Goal: Task Accomplishment & Management: Manage account settings

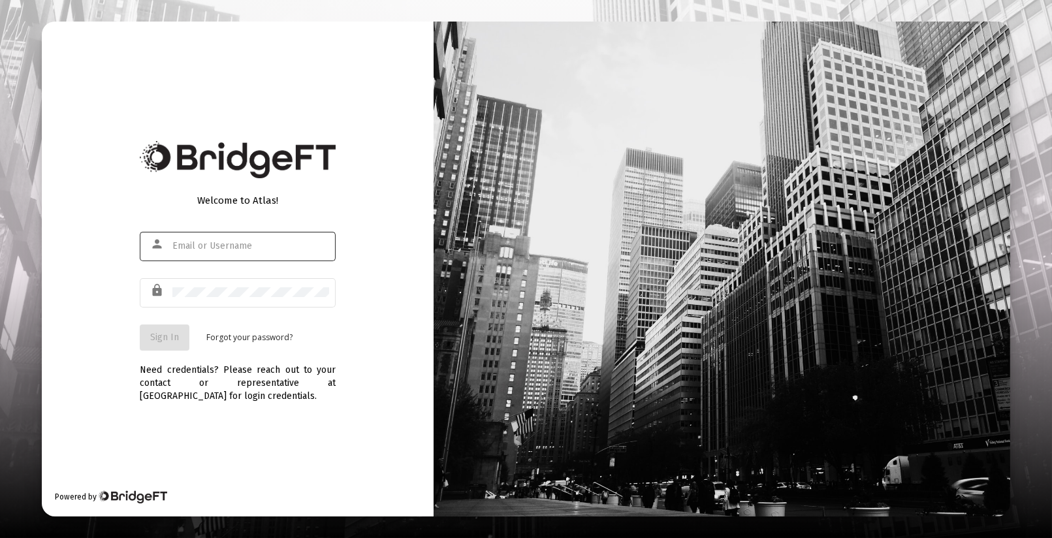
type input "[EMAIL_ADDRESS][DOMAIN_NAME]"
click at [159, 340] on span "Sign In" at bounding box center [164, 337] width 29 height 11
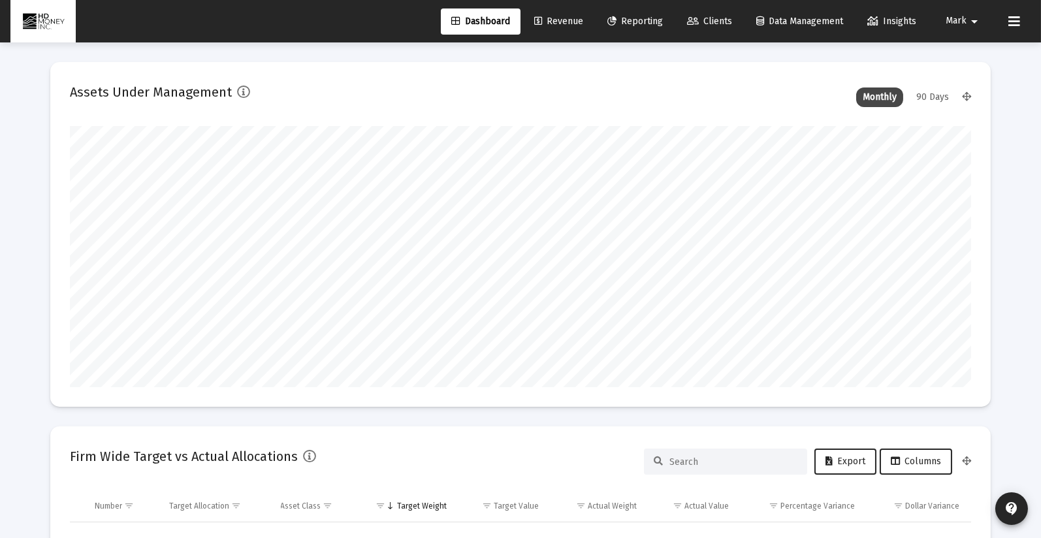
scroll to position [261, 484]
click at [550, 18] on span "Revenue" at bounding box center [558, 21] width 49 height 11
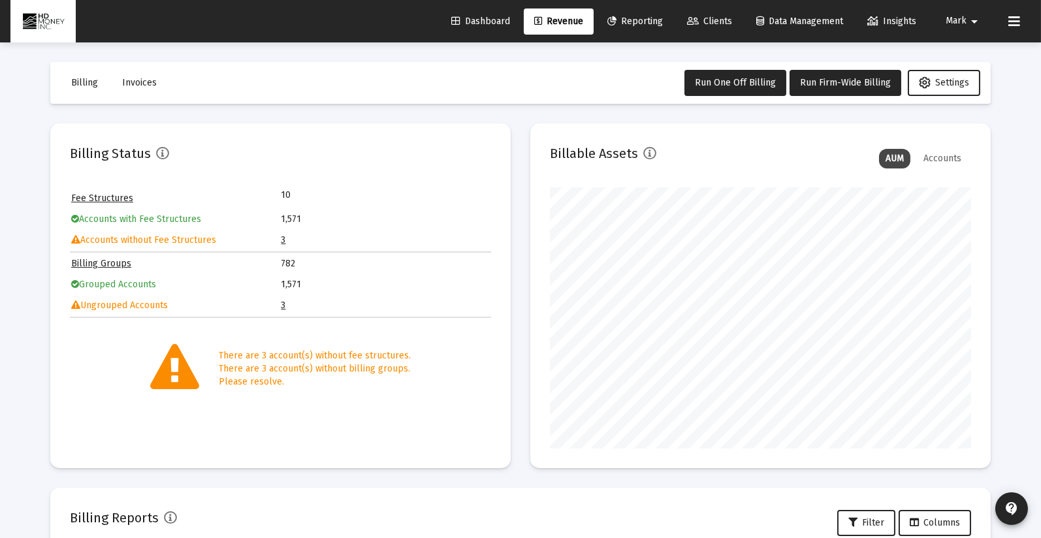
scroll to position [261, 421]
click at [283, 300] on link "3" at bounding box center [283, 305] width 5 height 11
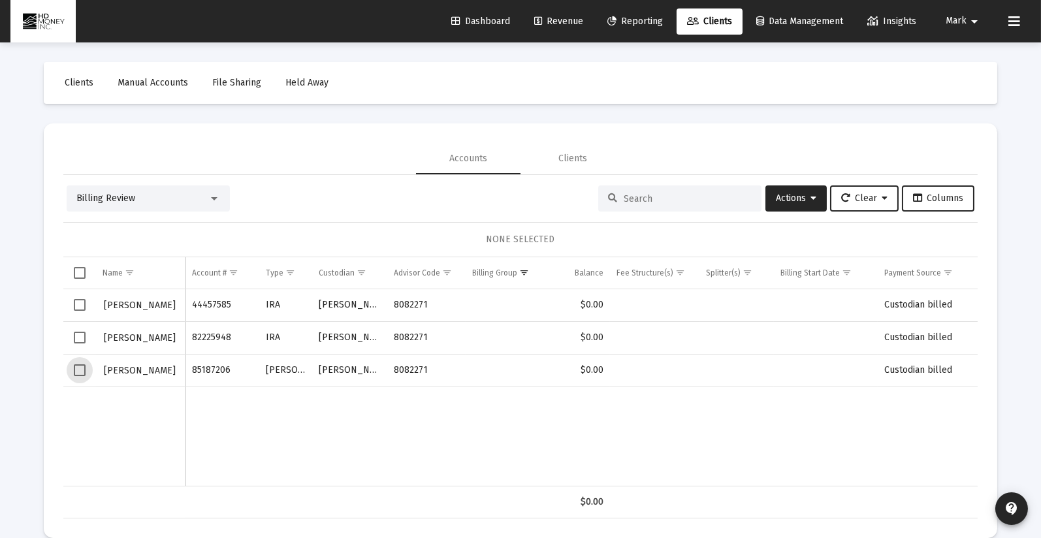
click at [78, 368] on span "Select row" at bounding box center [80, 370] width 12 height 12
click at [776, 200] on span "Actions" at bounding box center [796, 198] width 40 height 11
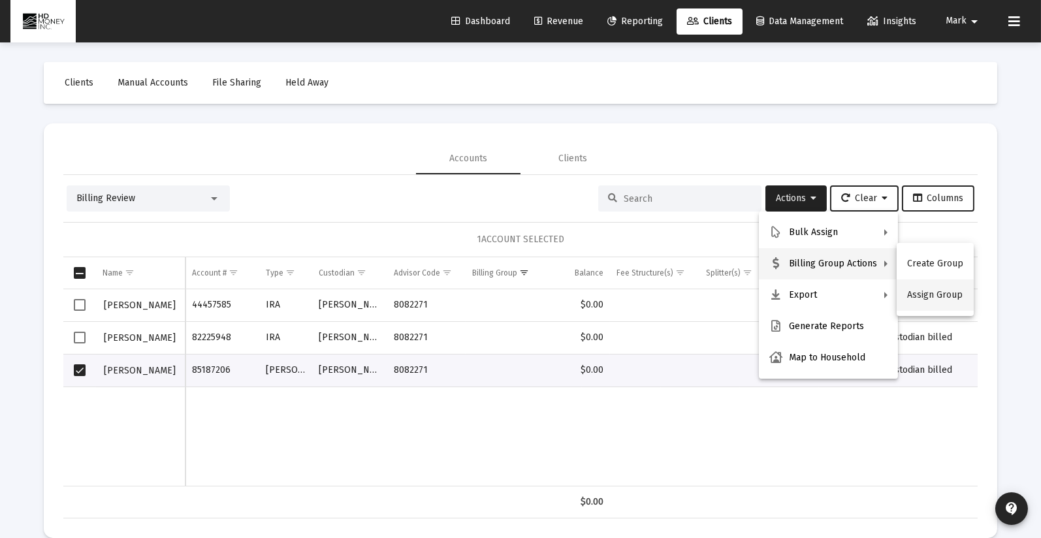
click at [920, 291] on button "Assign Group" at bounding box center [934, 294] width 77 height 31
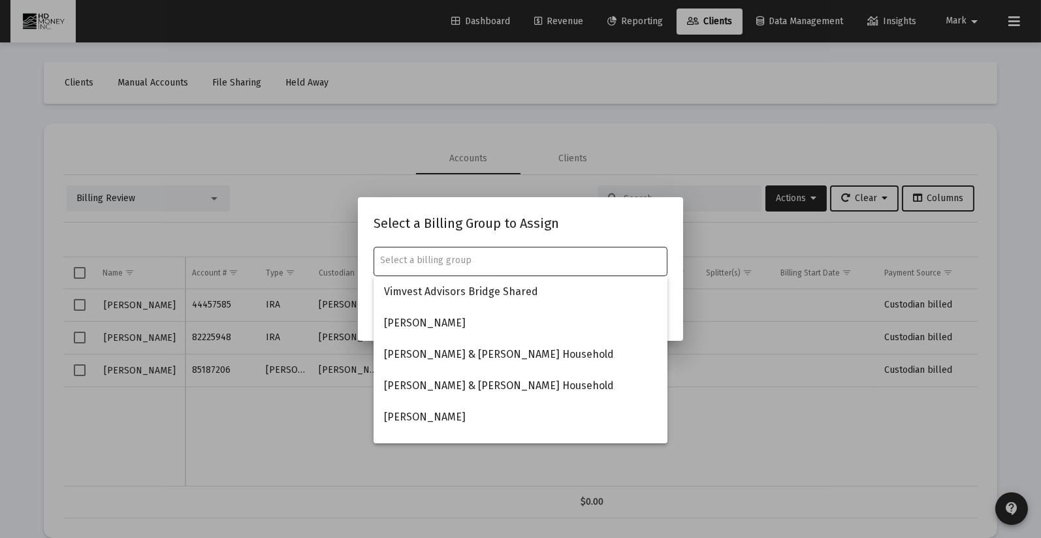
click at [389, 264] on input "text" at bounding box center [521, 260] width 280 height 10
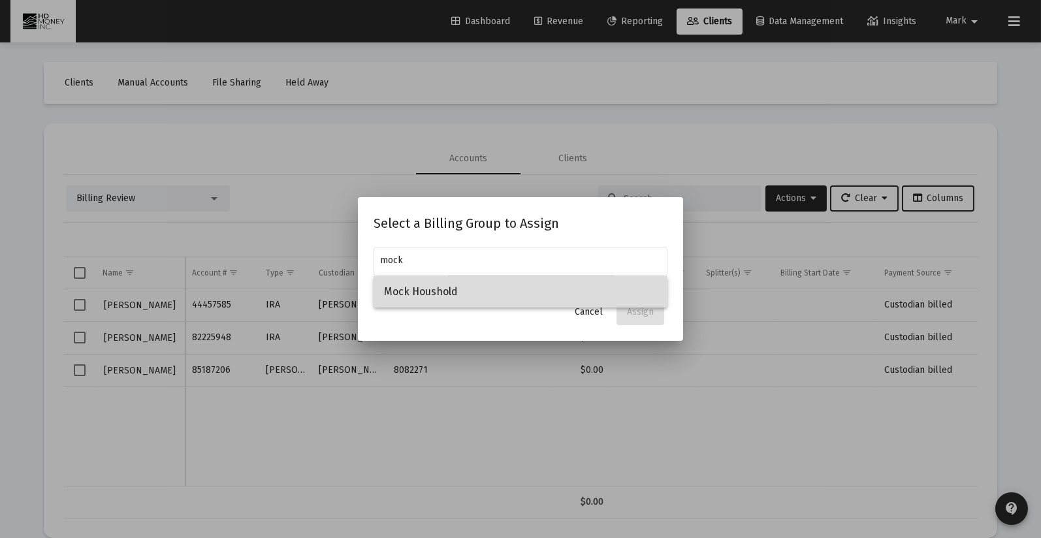
click at [392, 299] on span "Mock Houshold" at bounding box center [520, 291] width 273 height 31
type input "Mock Houshold"
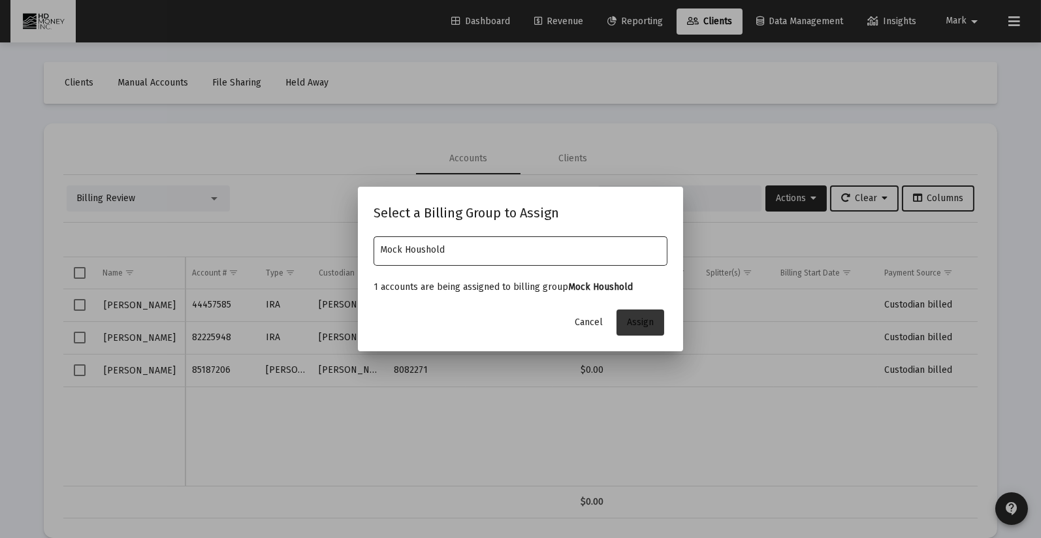
click at [639, 319] on span "Assign" at bounding box center [640, 322] width 27 height 11
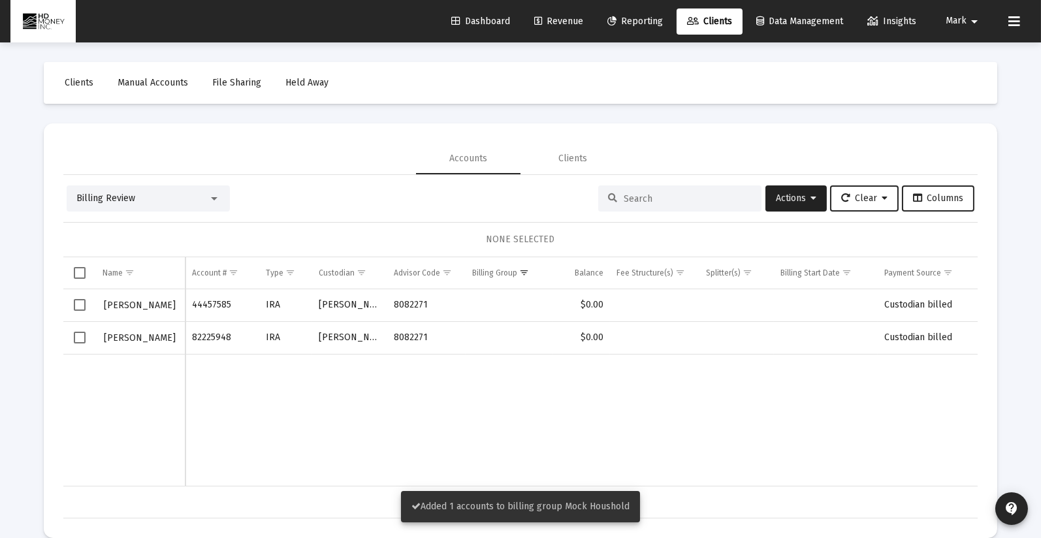
click at [686, 200] on input at bounding box center [688, 198] width 128 height 11
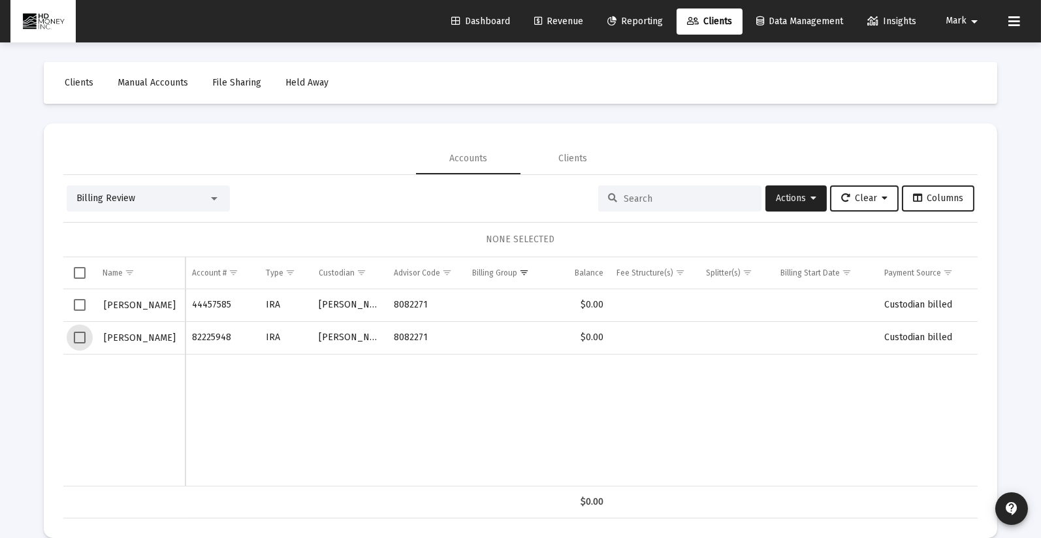
click at [77, 336] on span "Select row" at bounding box center [80, 338] width 12 height 12
click at [787, 197] on span "Actions" at bounding box center [796, 198] width 40 height 11
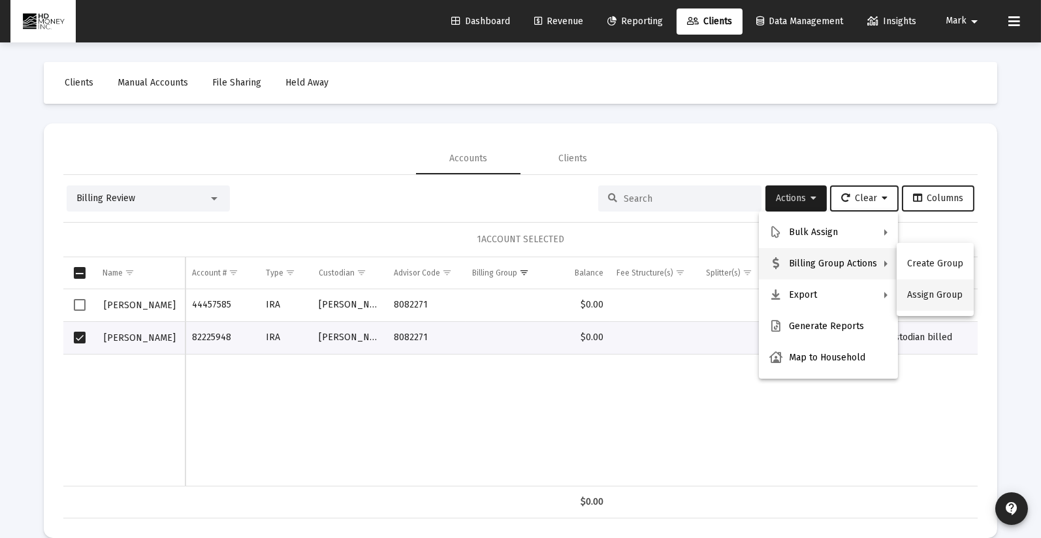
click at [936, 295] on button "Assign Group" at bounding box center [934, 294] width 77 height 31
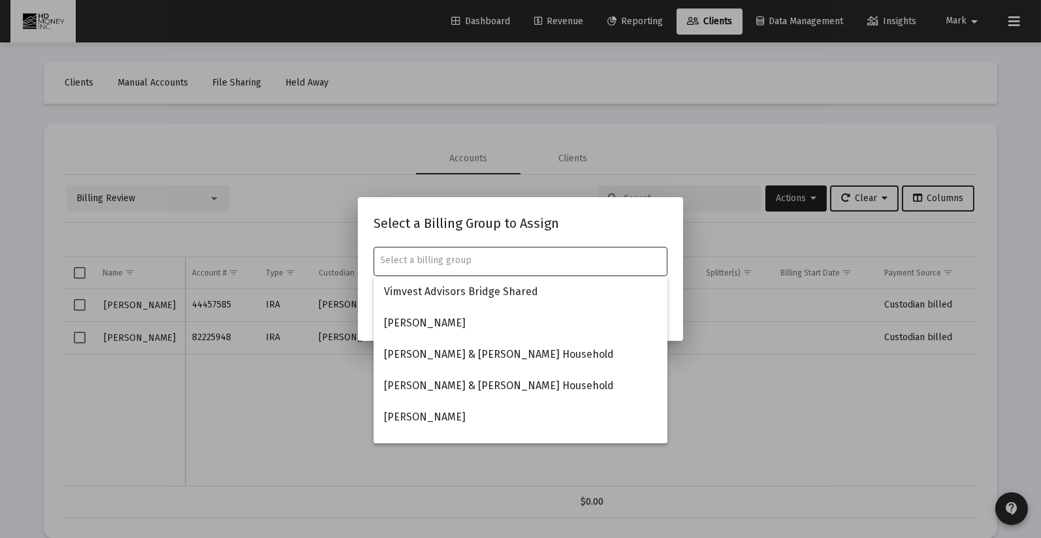
click at [425, 261] on input "text" at bounding box center [521, 260] width 280 height 10
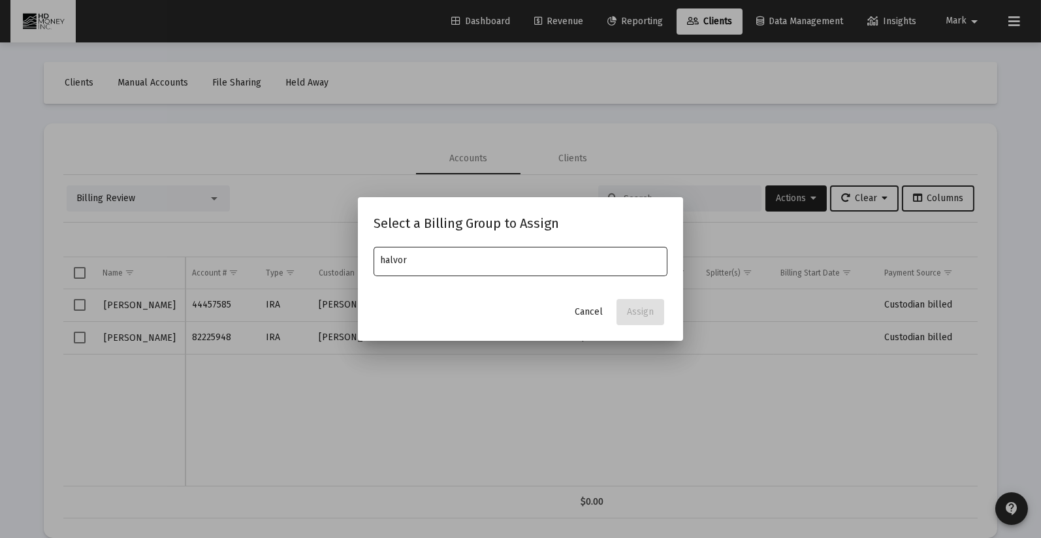
type input "halvor"
click at [585, 311] on span "Cancel" at bounding box center [589, 311] width 28 height 11
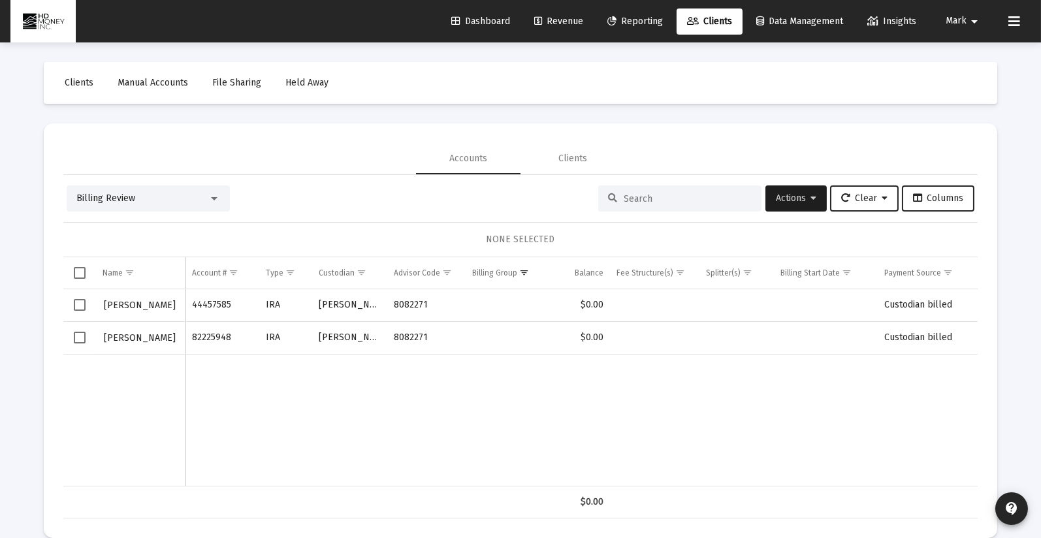
click at [81, 304] on span "Select row" at bounding box center [80, 305] width 12 height 12
click at [783, 202] on span "Actions" at bounding box center [796, 198] width 40 height 11
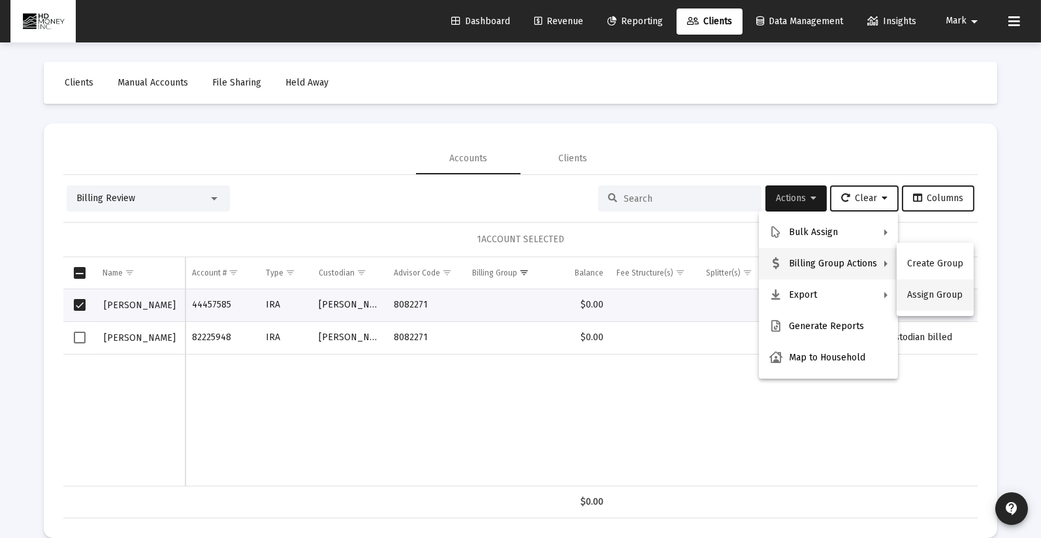
click at [915, 293] on button "Assign Group" at bounding box center [934, 294] width 77 height 31
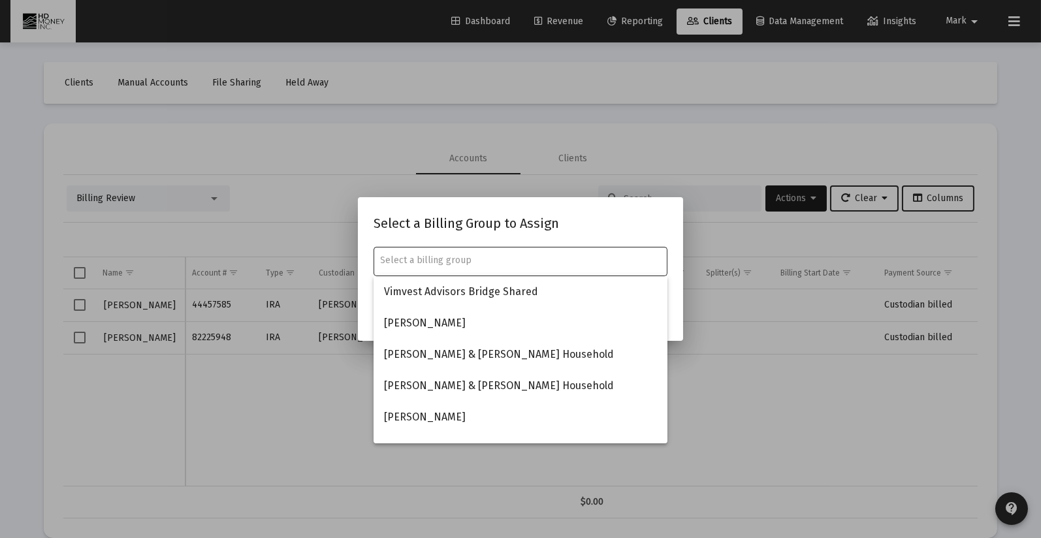
click at [550, 259] on input "text" at bounding box center [521, 260] width 280 height 10
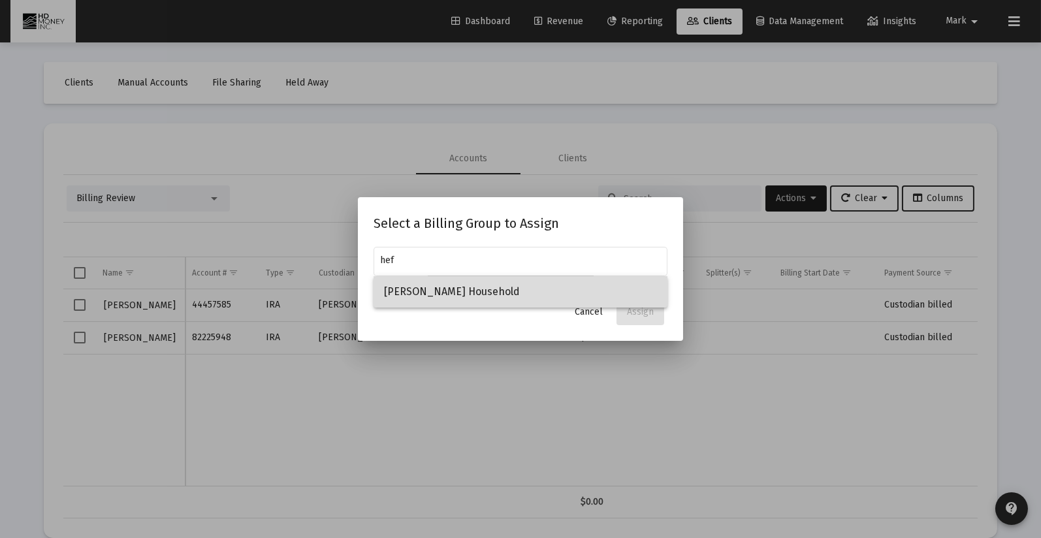
click at [464, 285] on span "[PERSON_NAME] Household" at bounding box center [520, 291] width 273 height 31
type input "[PERSON_NAME] Household"
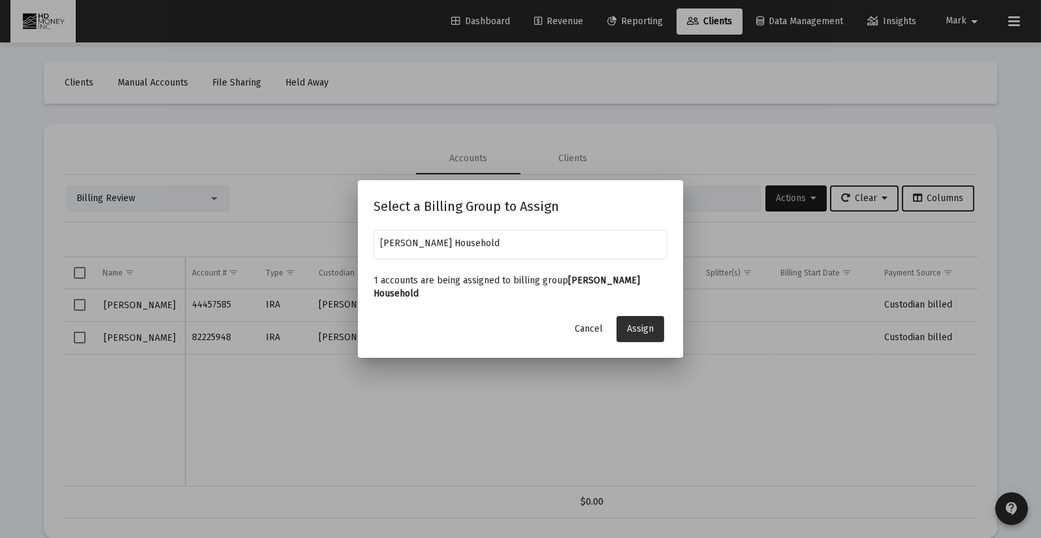
click at [631, 323] on span "Assign" at bounding box center [640, 328] width 27 height 11
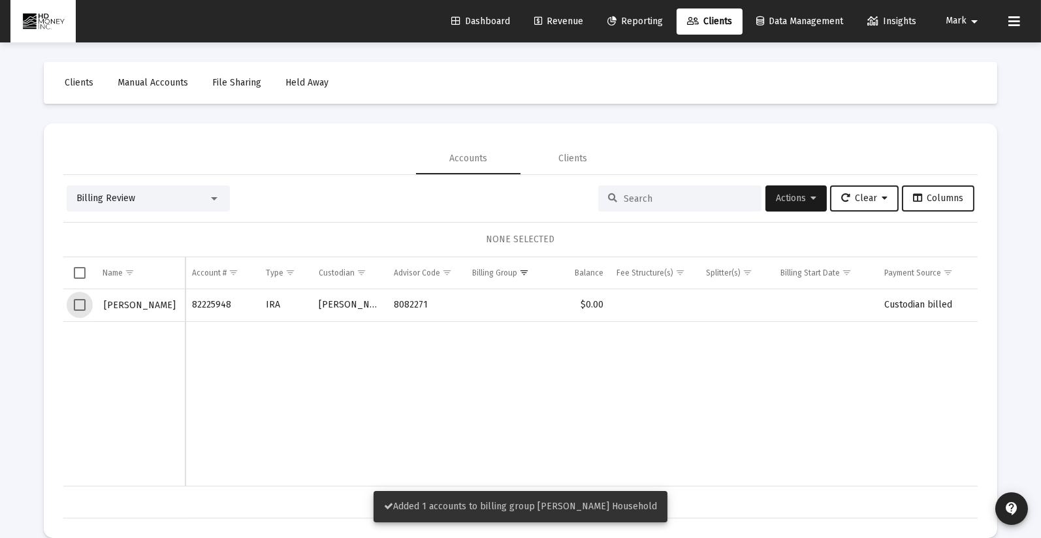
click at [74, 302] on span "Select row" at bounding box center [80, 305] width 12 height 12
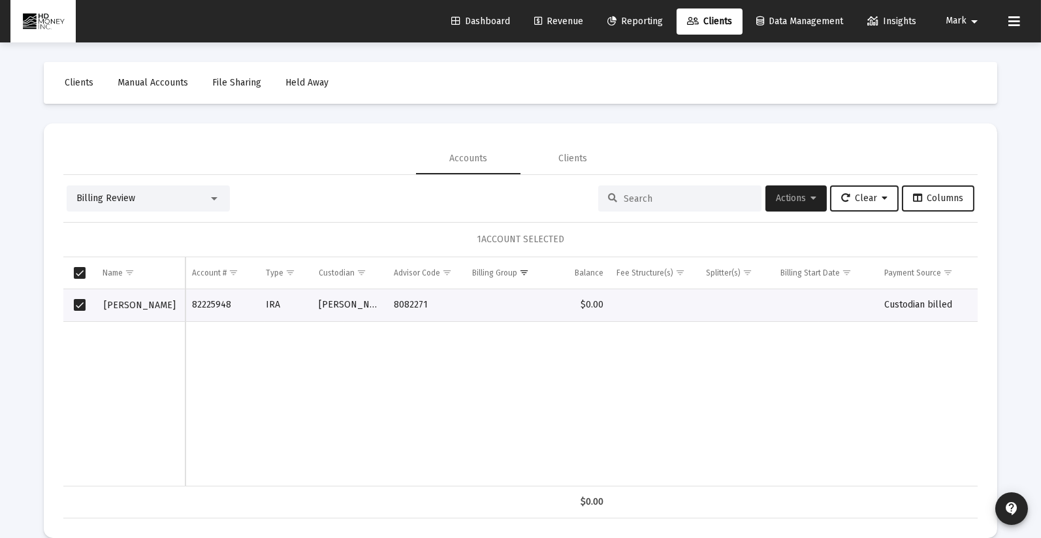
click at [776, 202] on span "Actions" at bounding box center [796, 198] width 40 height 11
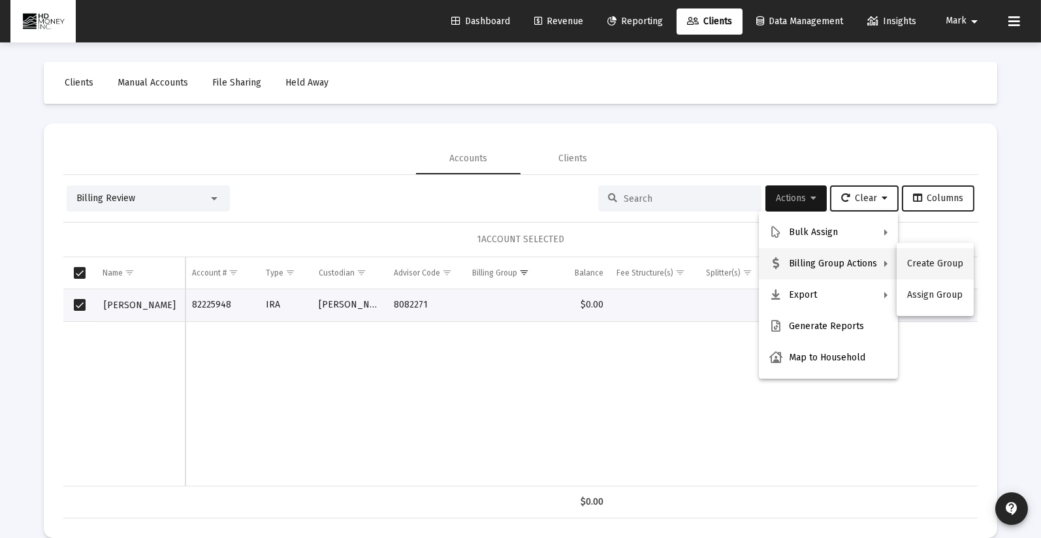
click at [917, 262] on button "Create Group" at bounding box center [934, 263] width 77 height 31
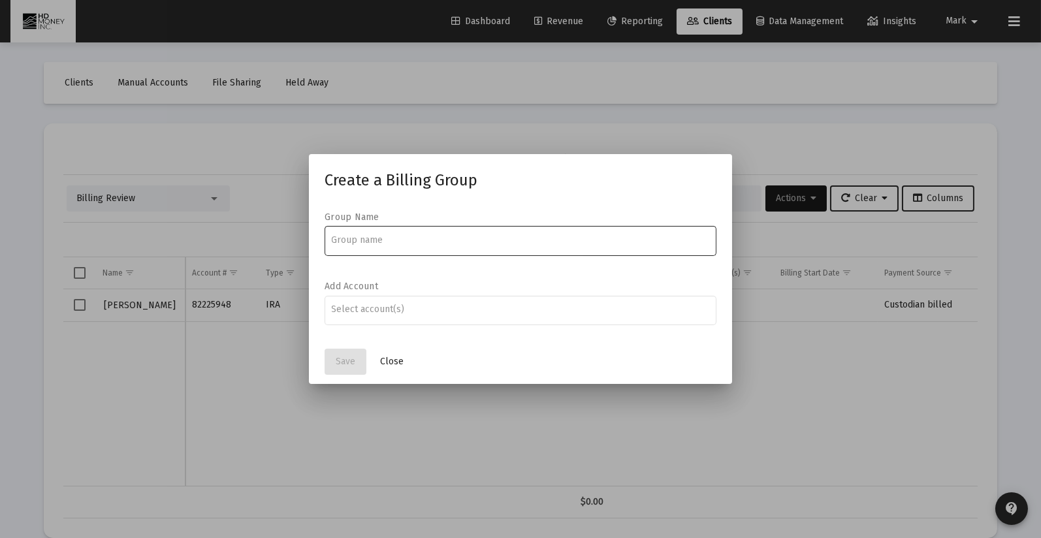
click at [345, 236] on input at bounding box center [521, 240] width 378 height 10
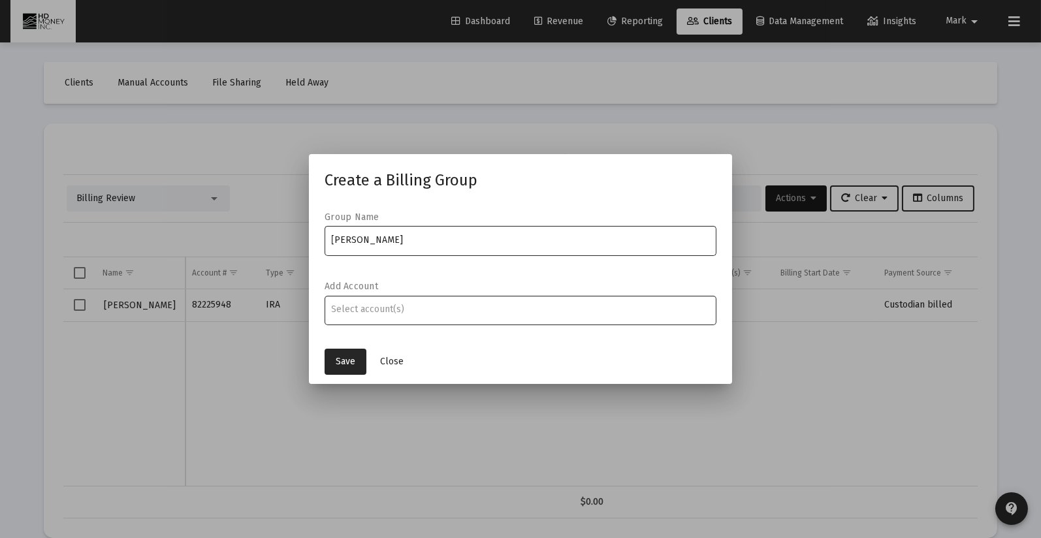
type input "[PERSON_NAME]"
click at [369, 315] on div "Assignment Selection" at bounding box center [520, 310] width 383 height 16
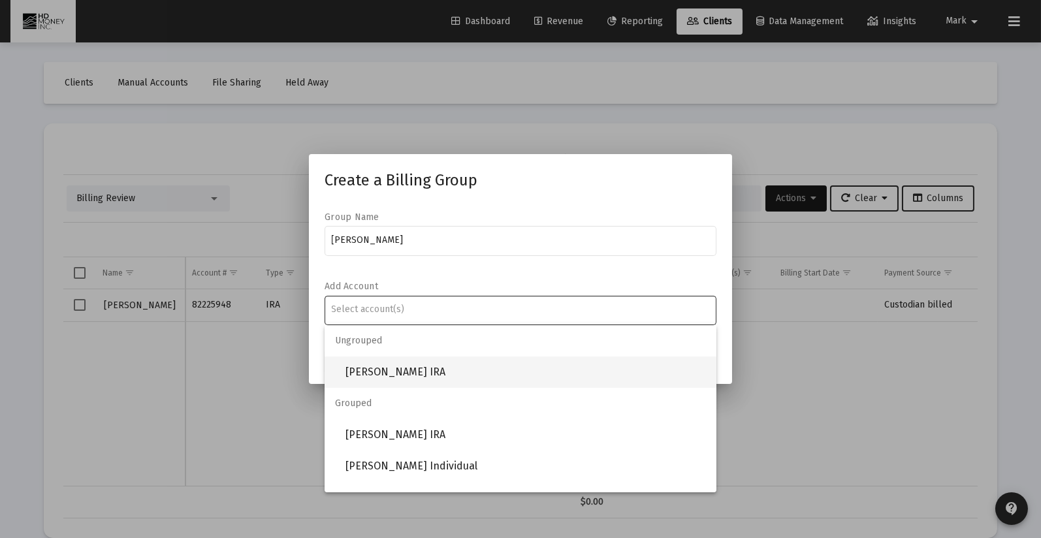
click at [375, 368] on span "[PERSON_NAME] IRA" at bounding box center [525, 371] width 360 height 31
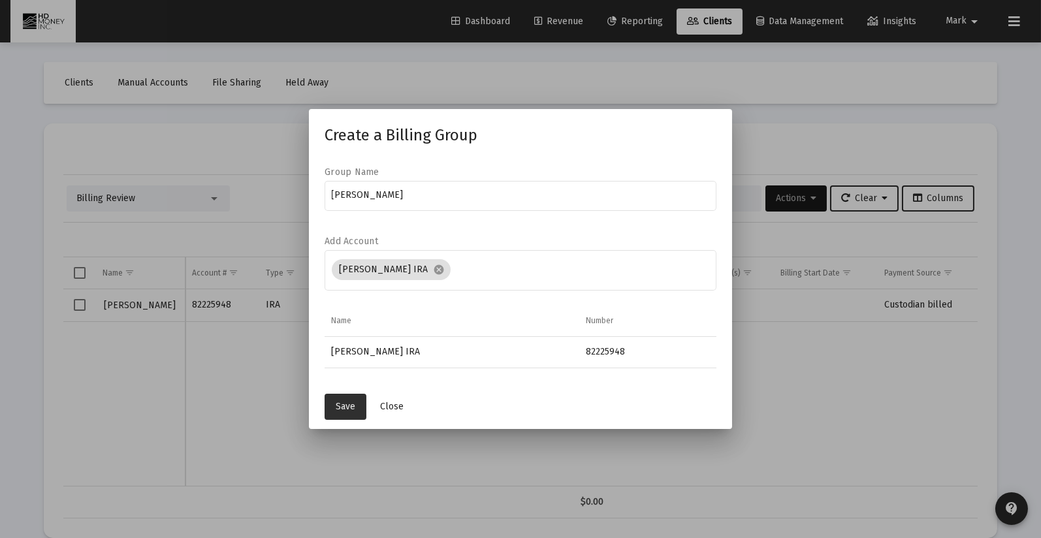
click at [345, 398] on button "Save" at bounding box center [345, 407] width 42 height 26
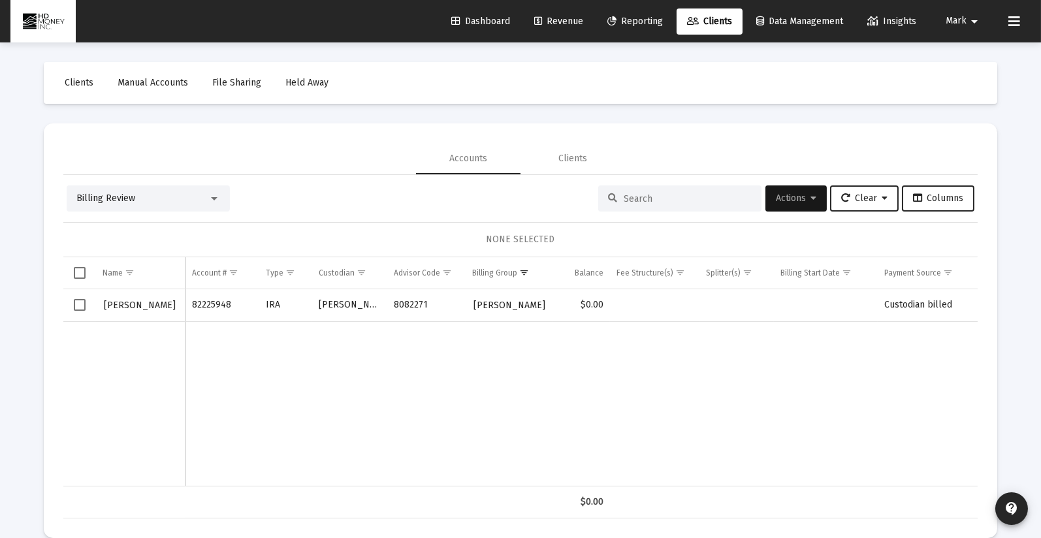
click at [554, 20] on span "Revenue" at bounding box center [558, 21] width 49 height 11
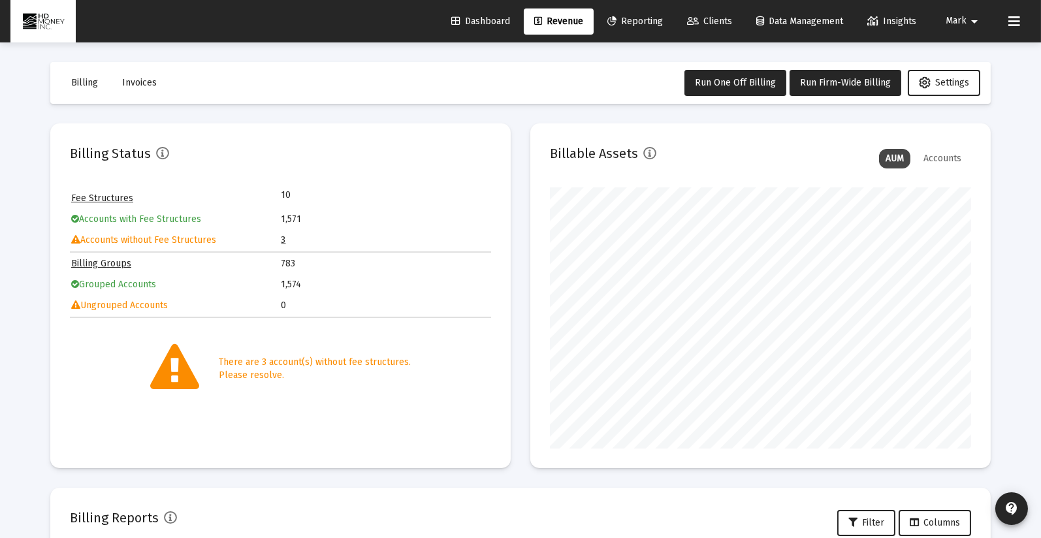
scroll to position [261, 421]
click at [281, 240] on link "3" at bounding box center [283, 239] width 5 height 11
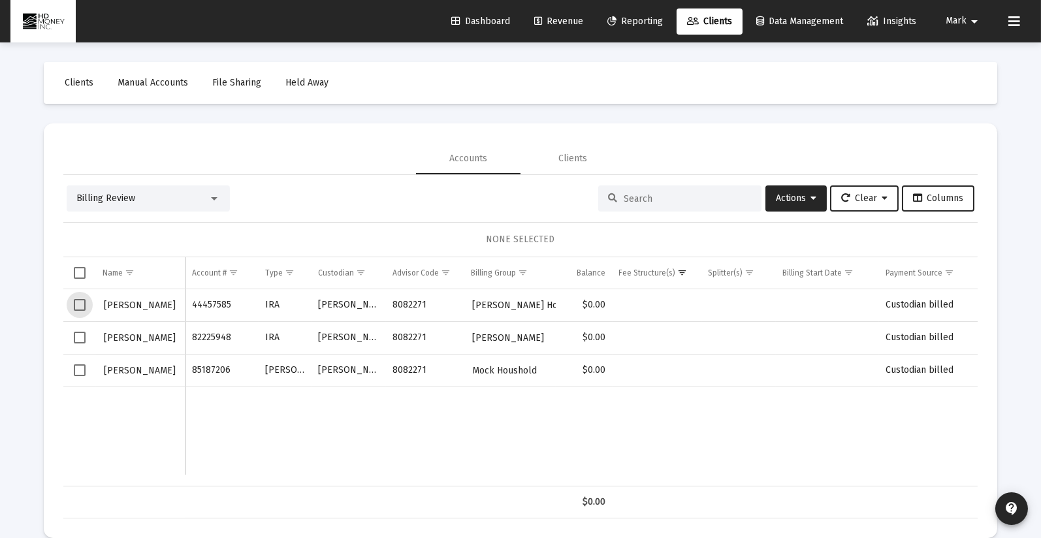
click at [81, 303] on span "Select row" at bounding box center [80, 305] width 12 height 12
click at [797, 195] on span "Actions" at bounding box center [796, 198] width 40 height 11
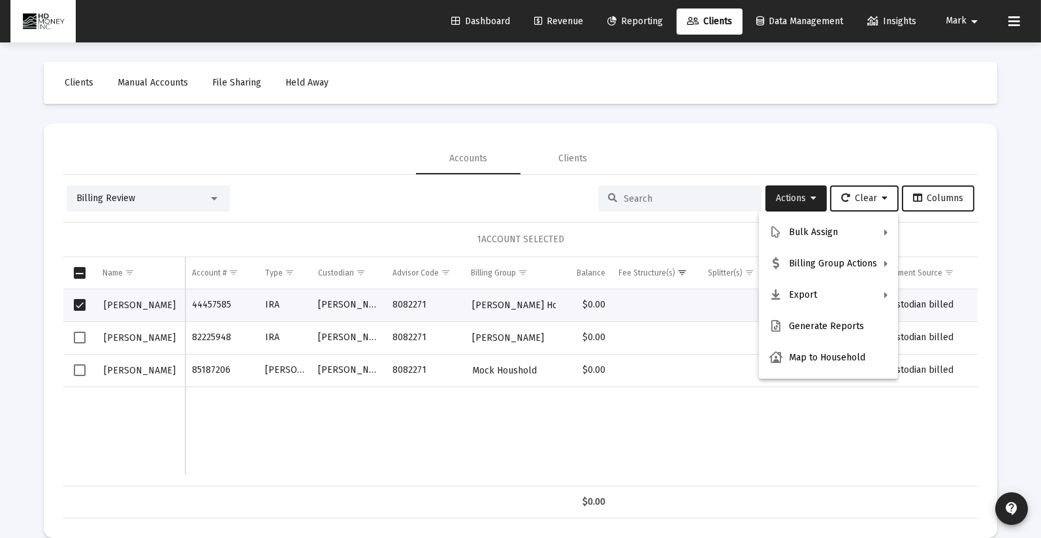
drag, startPoint x: 609, startPoint y: 430, endPoint x: 613, endPoint y: 422, distance: 8.8
click at [610, 429] on div at bounding box center [520, 269] width 1041 height 538
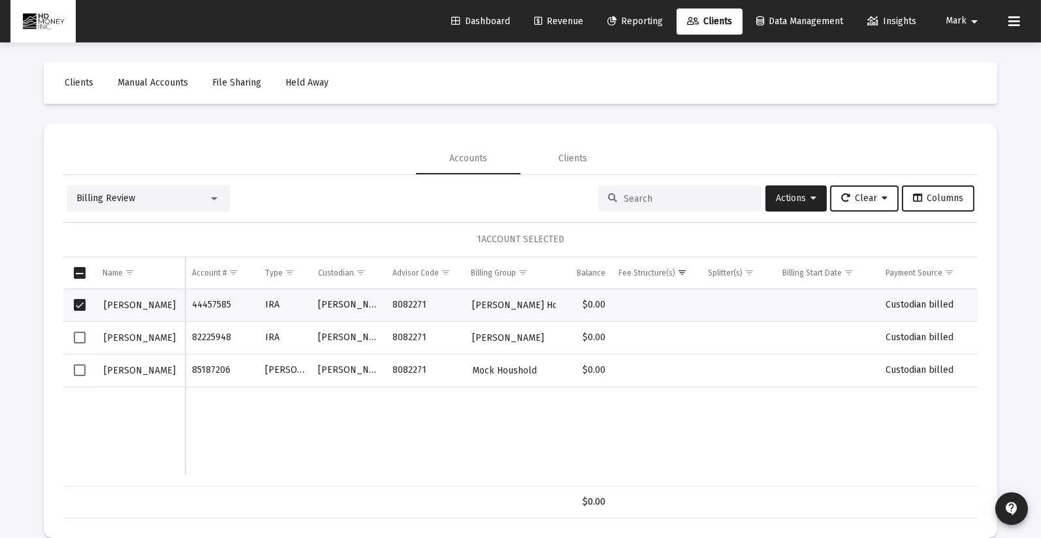
click at [216, 197] on div at bounding box center [214, 198] width 7 height 3
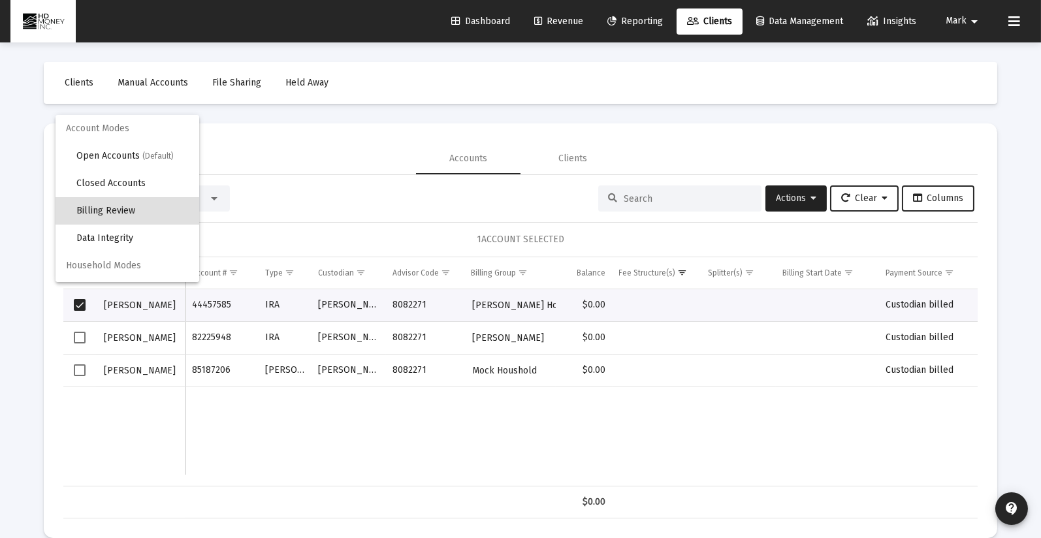
scroll to position [12, 0]
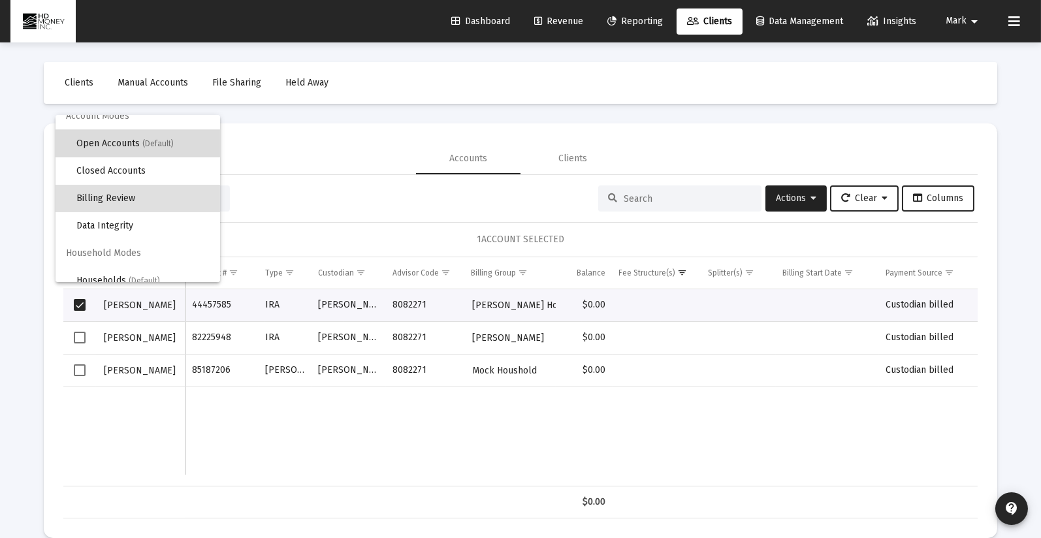
click at [185, 148] on span "Open Accounts (Default)" at bounding box center [142, 143] width 133 height 27
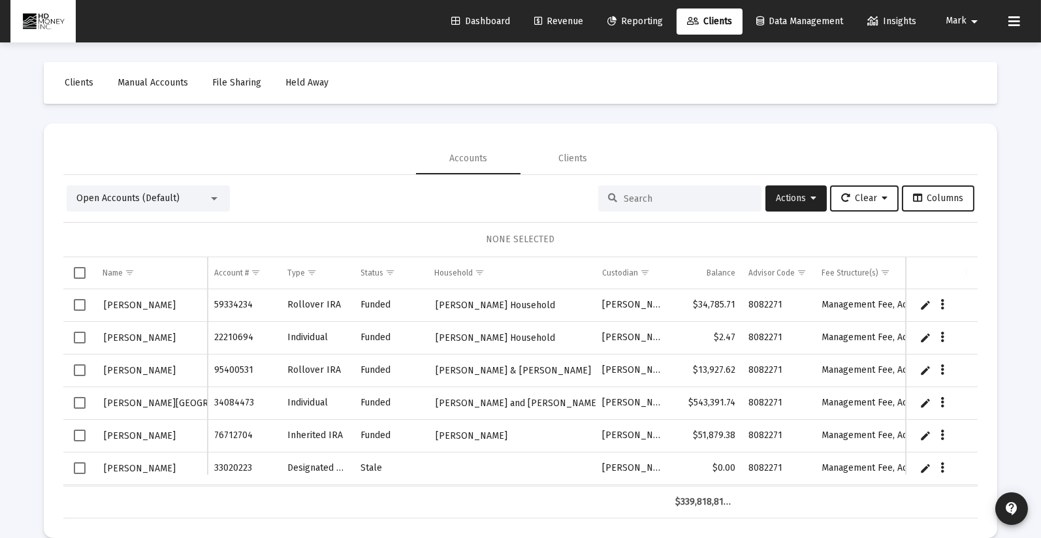
click at [632, 193] on input at bounding box center [688, 198] width 128 height 11
click at [646, 202] on input at bounding box center [688, 198] width 128 height 11
type input "h"
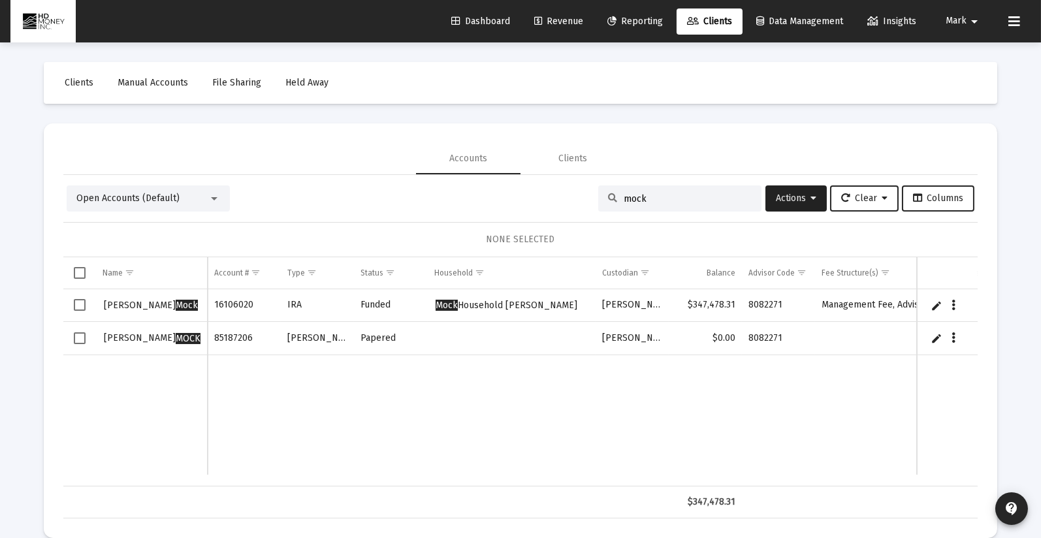
type input "mock"
click at [76, 340] on span "Select row" at bounding box center [80, 338] width 12 height 12
click at [778, 198] on span "Actions" at bounding box center [796, 198] width 40 height 11
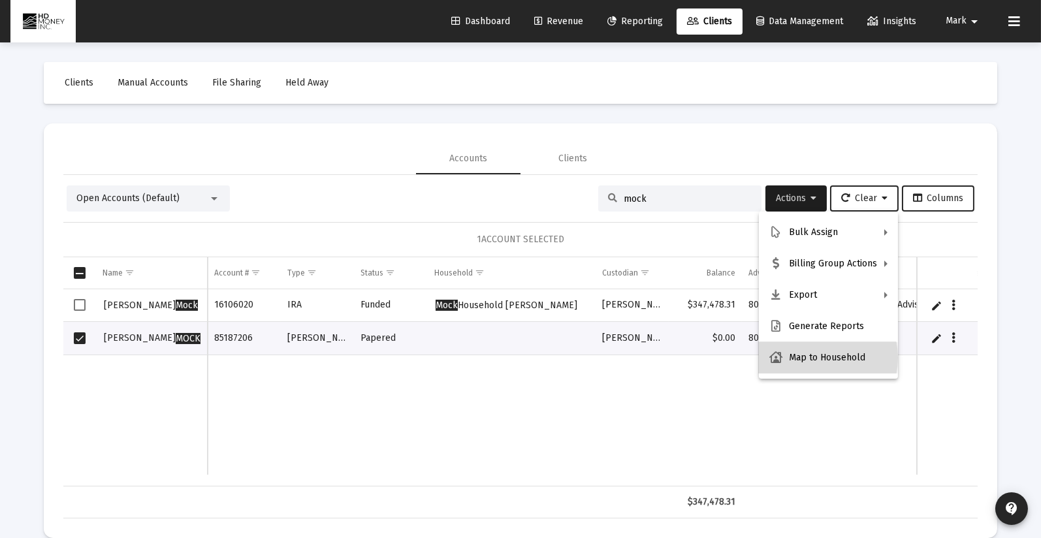
click at [812, 357] on button "Map to Household" at bounding box center [828, 357] width 139 height 31
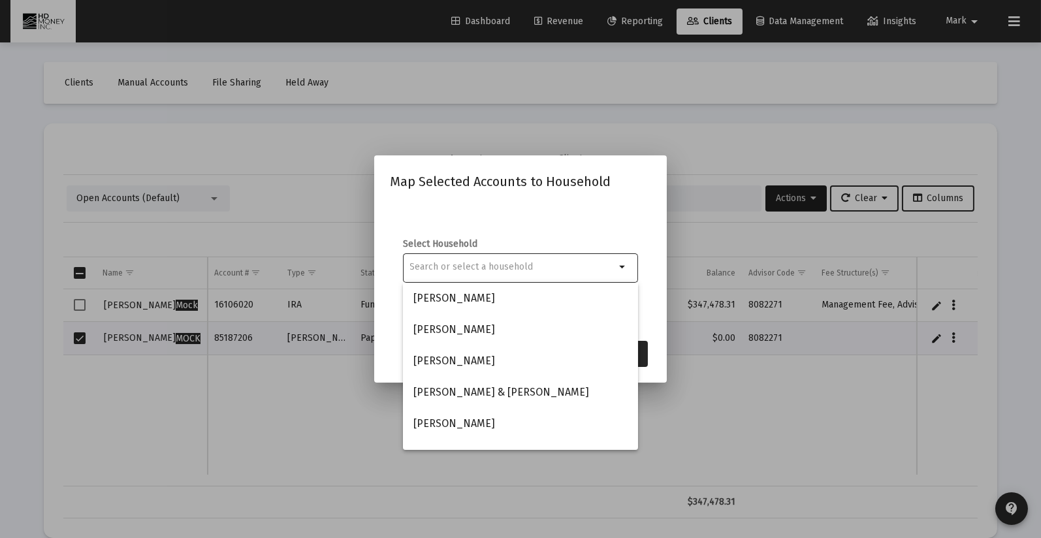
click at [517, 266] on input at bounding box center [513, 267] width 206 height 10
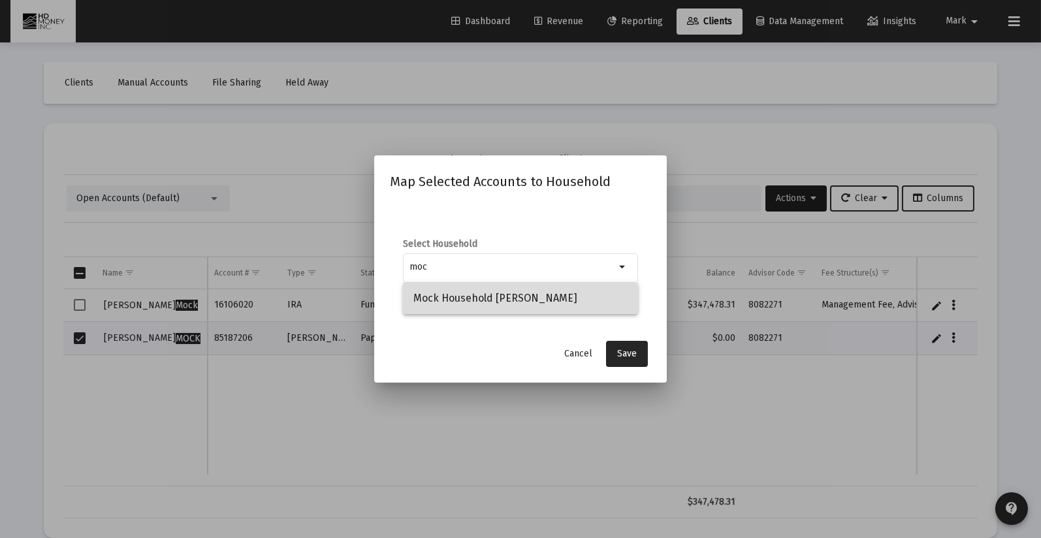
click at [492, 292] on span "Mock Household [PERSON_NAME]" at bounding box center [520, 298] width 214 height 31
type input "Mock Household [PERSON_NAME]"
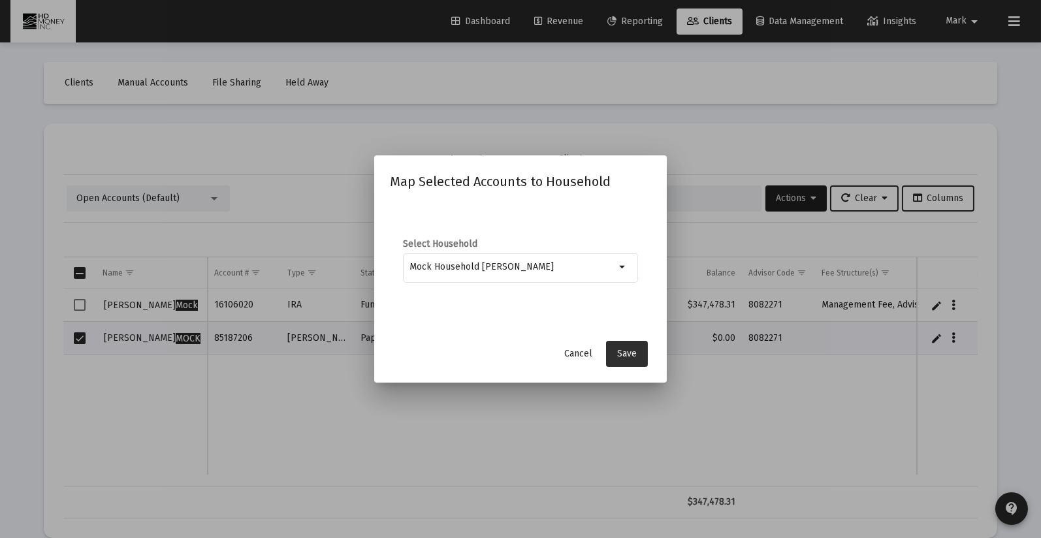
click at [626, 345] on button "Save" at bounding box center [627, 354] width 42 height 26
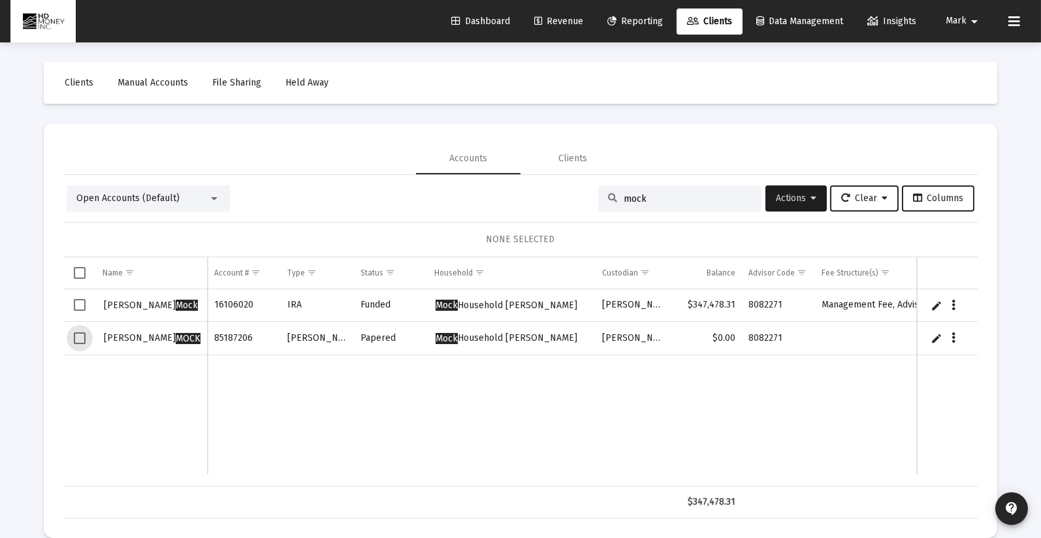
click at [86, 337] on span "Select row" at bounding box center [80, 338] width 12 height 12
click at [776, 195] on span "Actions" at bounding box center [796, 198] width 40 height 11
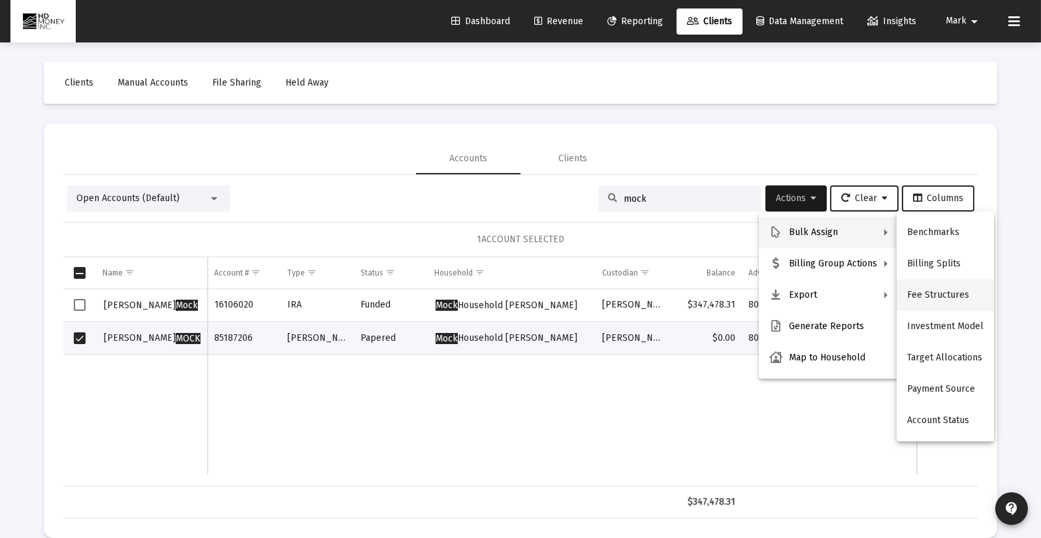
click at [947, 288] on button "Fee Structures" at bounding box center [944, 294] width 97 height 31
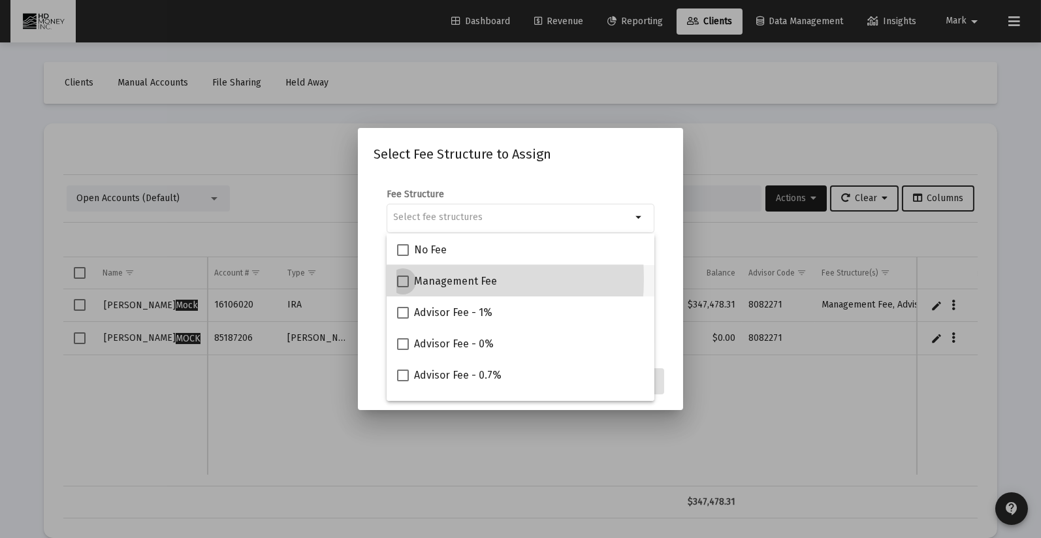
click at [402, 279] on span at bounding box center [403, 282] width 12 height 12
click at [402, 287] on input "Management Fee" at bounding box center [402, 287] width 1 height 1
checkbox input "true"
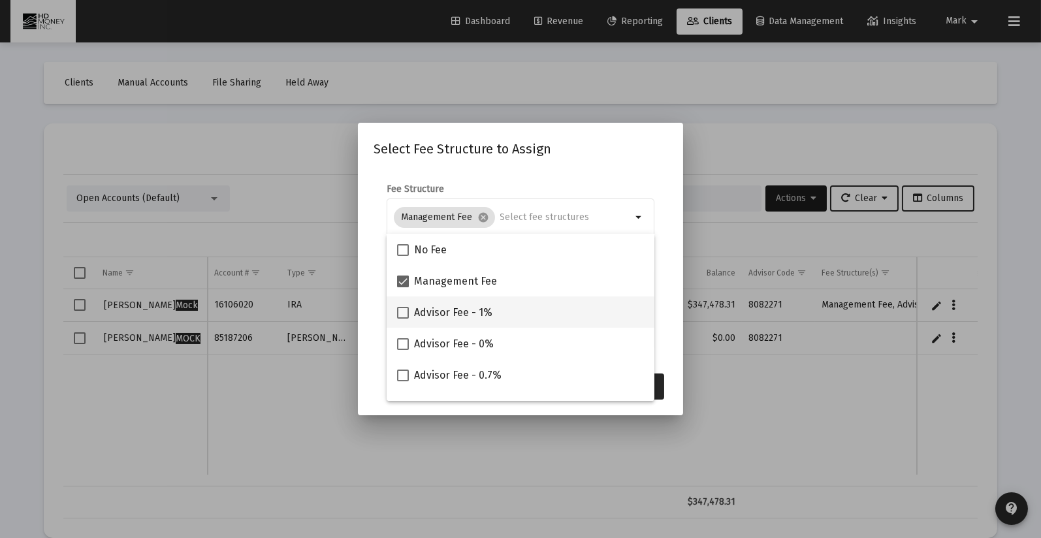
click at [457, 309] on span "Advisor Fee - 1%" at bounding box center [453, 313] width 78 height 16
click at [403, 319] on input "Advisor Fee - 1%" at bounding box center [402, 319] width 1 height 1
checkbox input "true"
click at [658, 378] on button "Assign" at bounding box center [640, 386] width 48 height 26
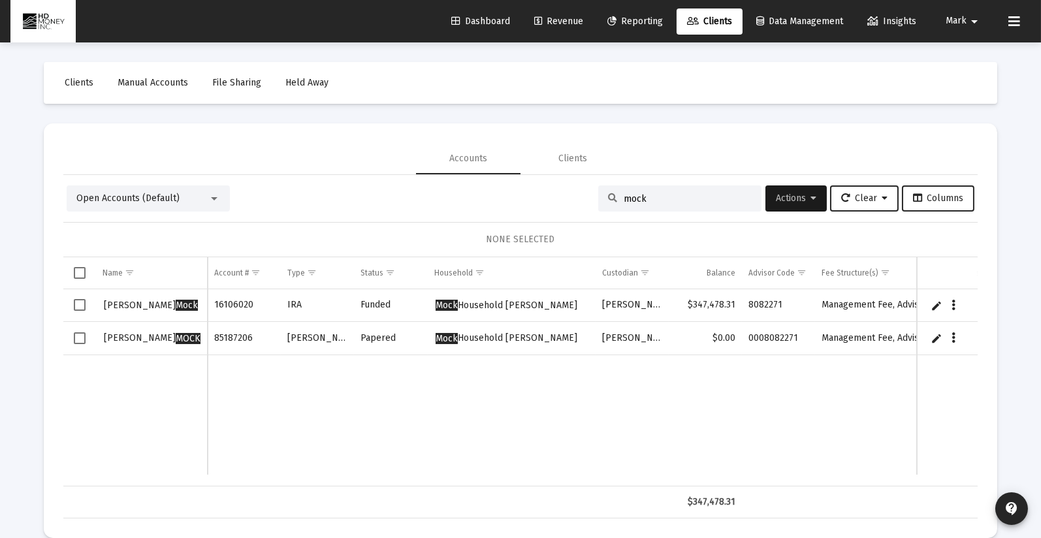
click at [477, 20] on span "Dashboard" at bounding box center [480, 21] width 59 height 11
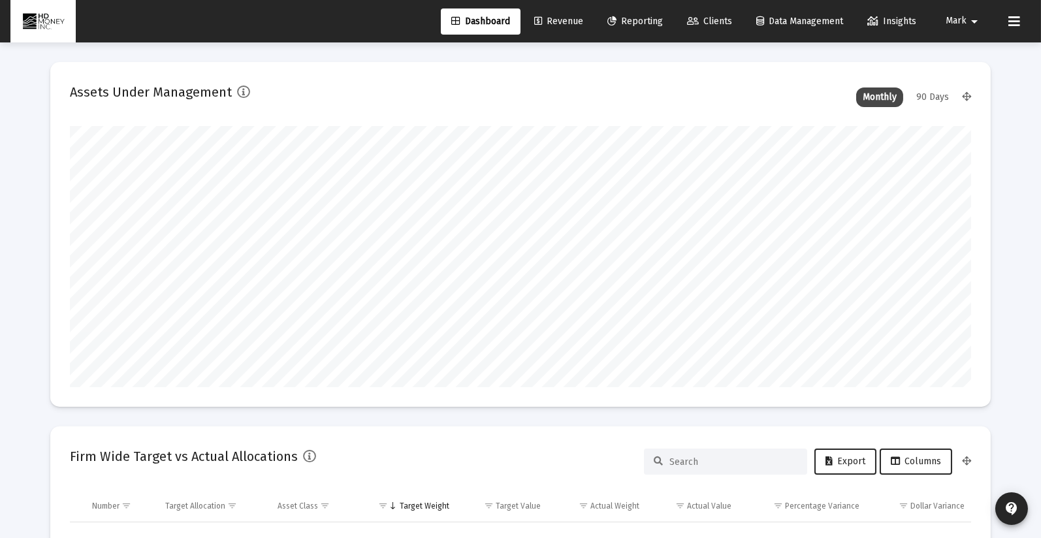
scroll to position [261, 484]
click at [561, 20] on span "Revenue" at bounding box center [558, 21] width 49 height 11
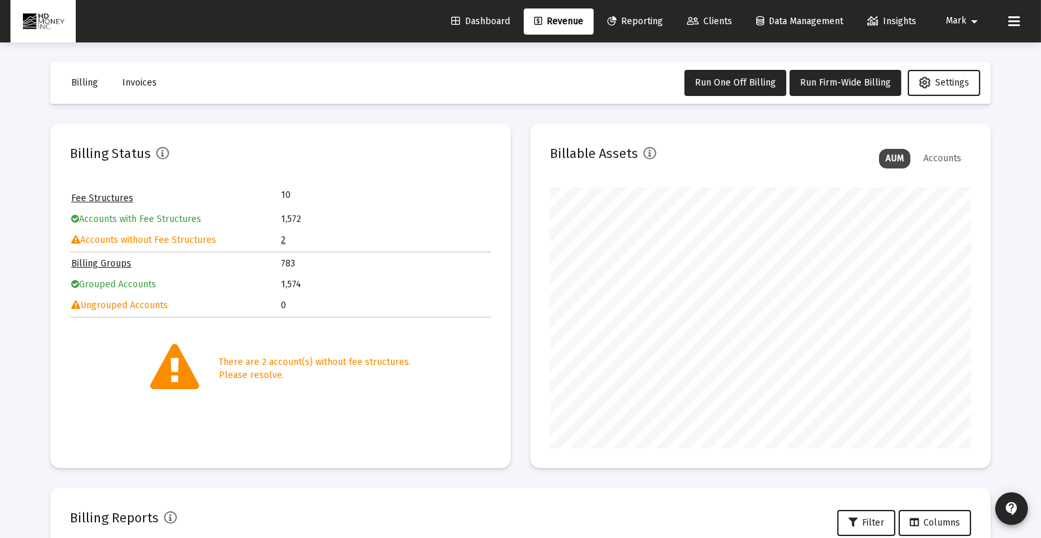
scroll to position [261, 421]
click at [283, 237] on link "2" at bounding box center [283, 239] width 5 height 11
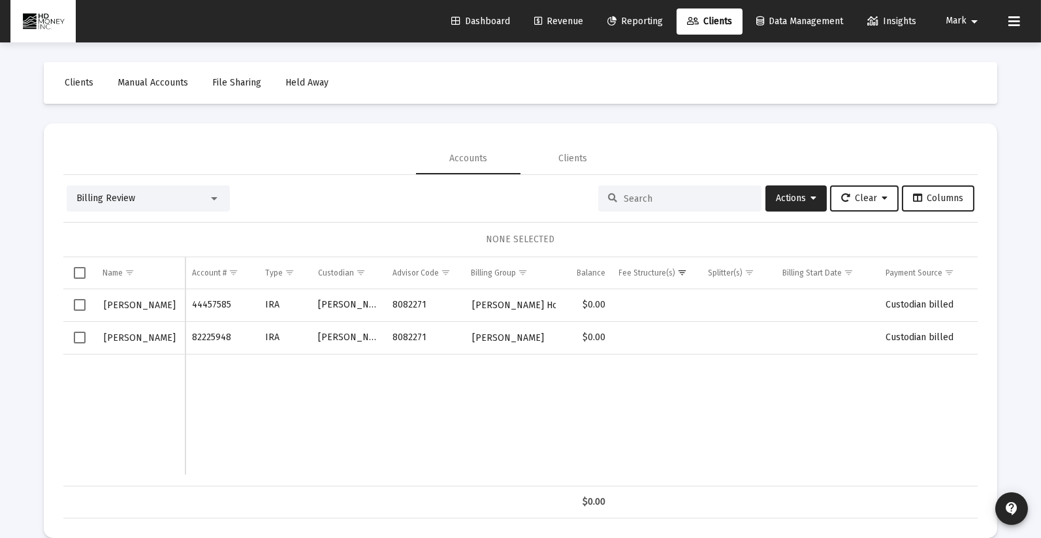
click at [305, 407] on td "Data grid" at bounding box center [285, 414] width 52 height 121
click at [647, 198] on input at bounding box center [688, 198] width 128 height 11
type input "h"
click at [78, 337] on span "Select row" at bounding box center [80, 338] width 12 height 12
click at [701, 18] on span "Clients" at bounding box center [709, 21] width 45 height 11
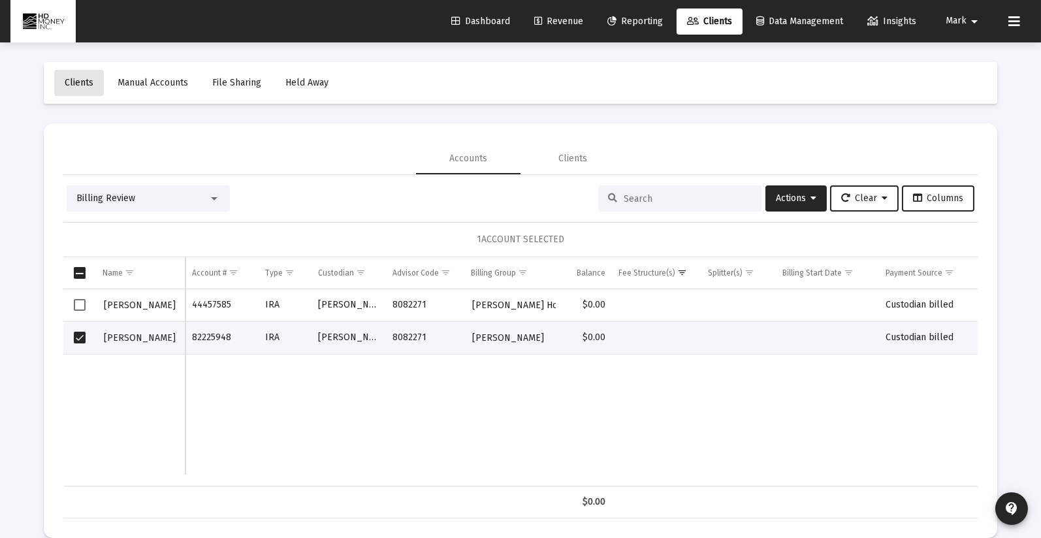
click at [87, 81] on span "Clients" at bounding box center [79, 82] width 29 height 11
click at [77, 78] on span "Clients" at bounding box center [79, 82] width 29 height 11
click at [624, 198] on input at bounding box center [688, 198] width 128 height 11
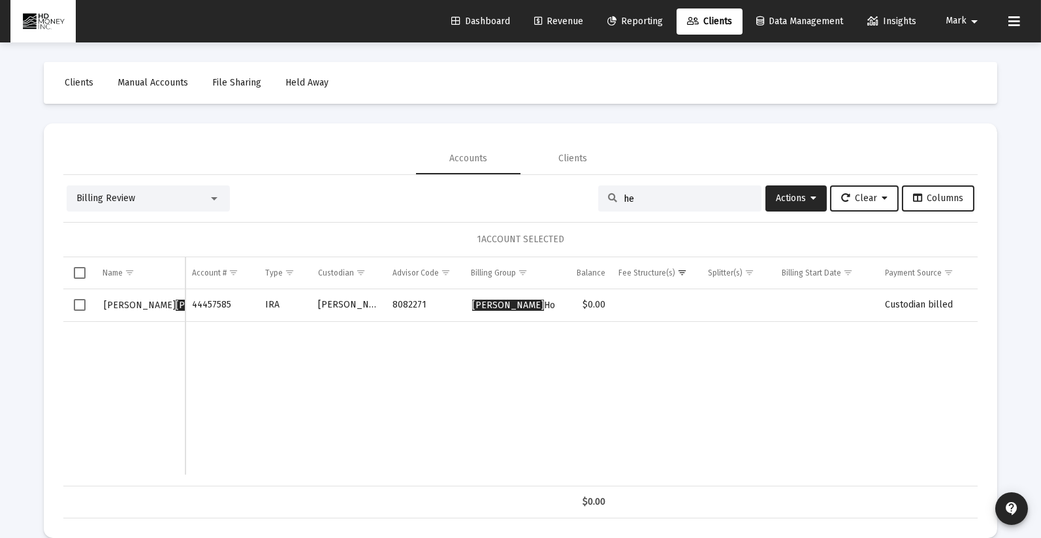
type input "h"
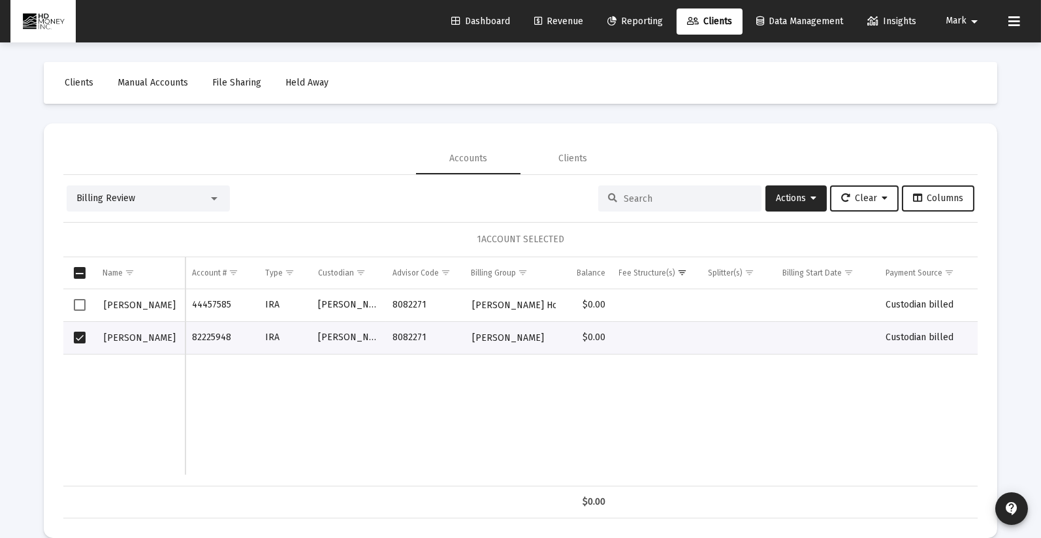
click at [716, 198] on input at bounding box center [688, 198] width 128 height 11
click at [214, 196] on div at bounding box center [214, 198] width 12 height 10
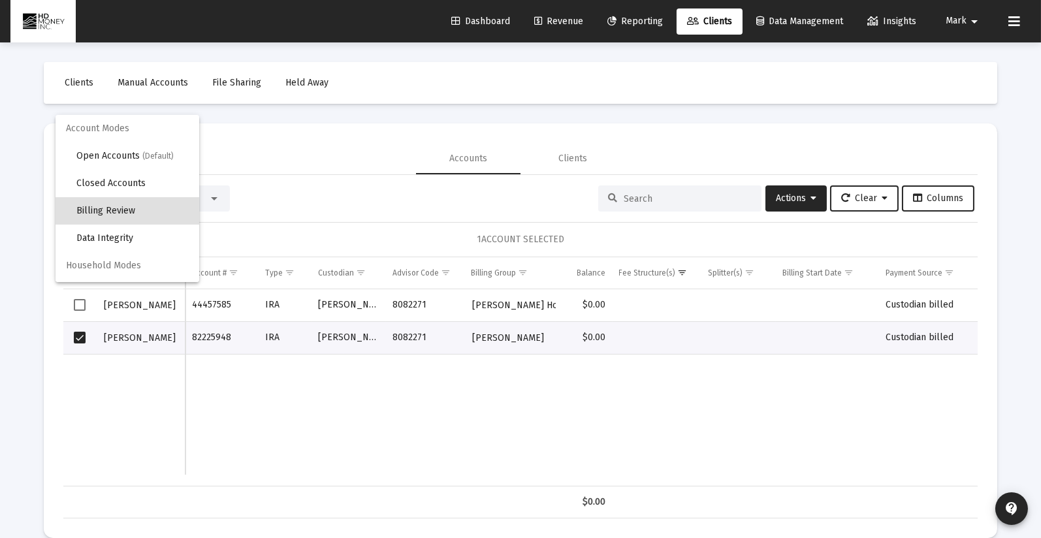
scroll to position [12, 0]
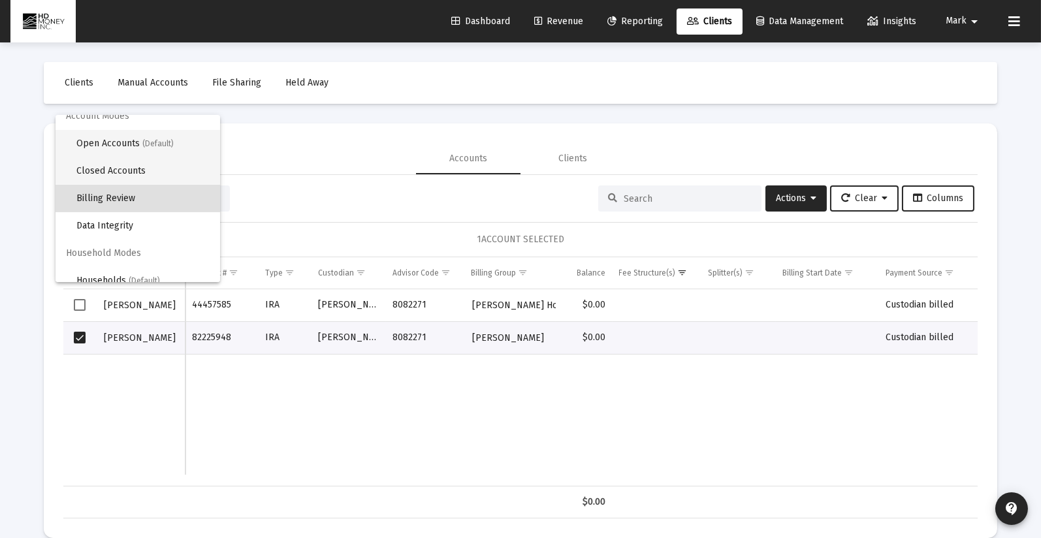
click at [187, 158] on mat-optgroup "Account Modes Open Accounts (Default) Closed Accounts Billing Review Data Integ…" at bounding box center [137, 171] width 165 height 137
click at [649, 194] on div at bounding box center [520, 269] width 1041 height 538
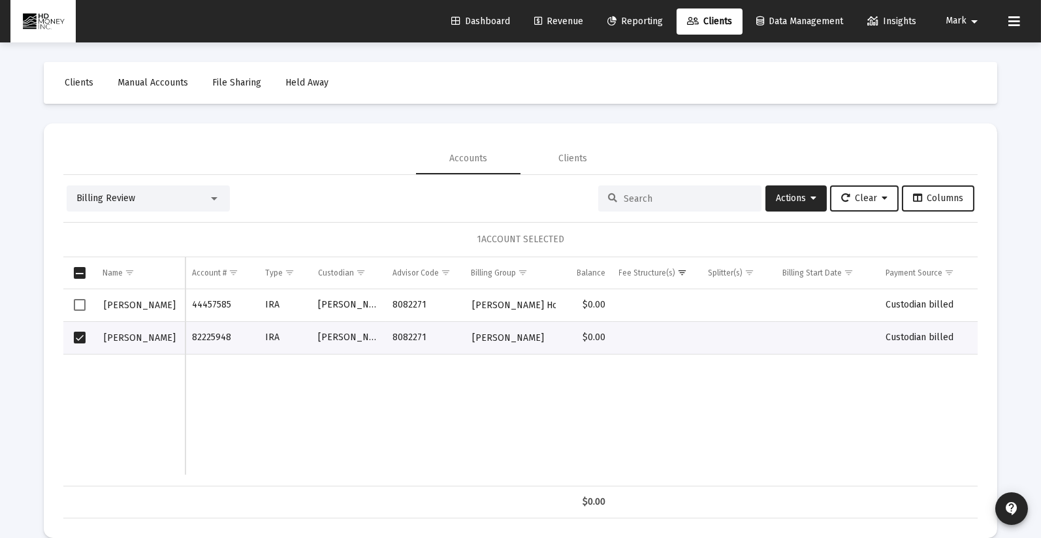
click at [650, 194] on input at bounding box center [688, 198] width 128 height 11
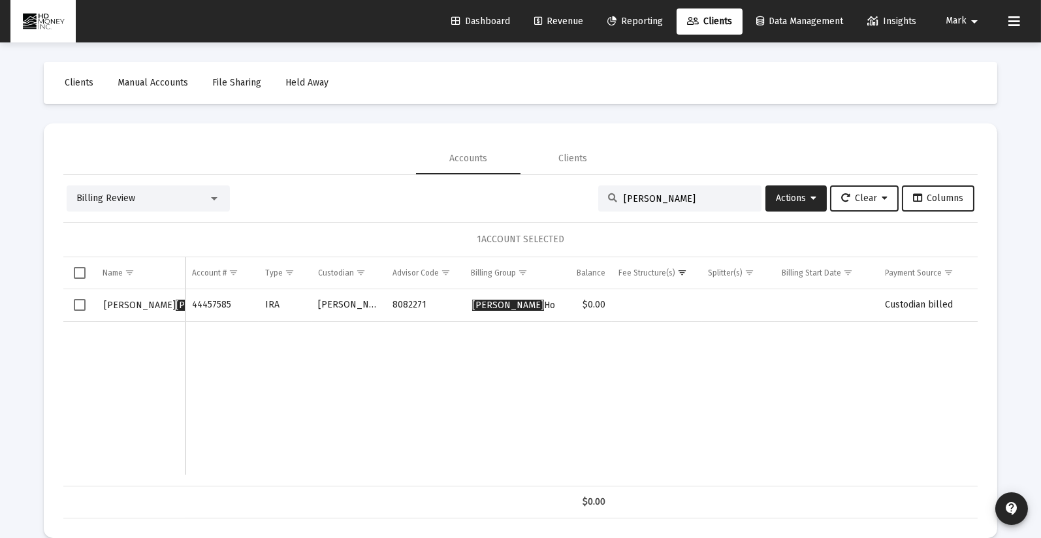
click at [210, 197] on div at bounding box center [214, 198] width 12 height 10
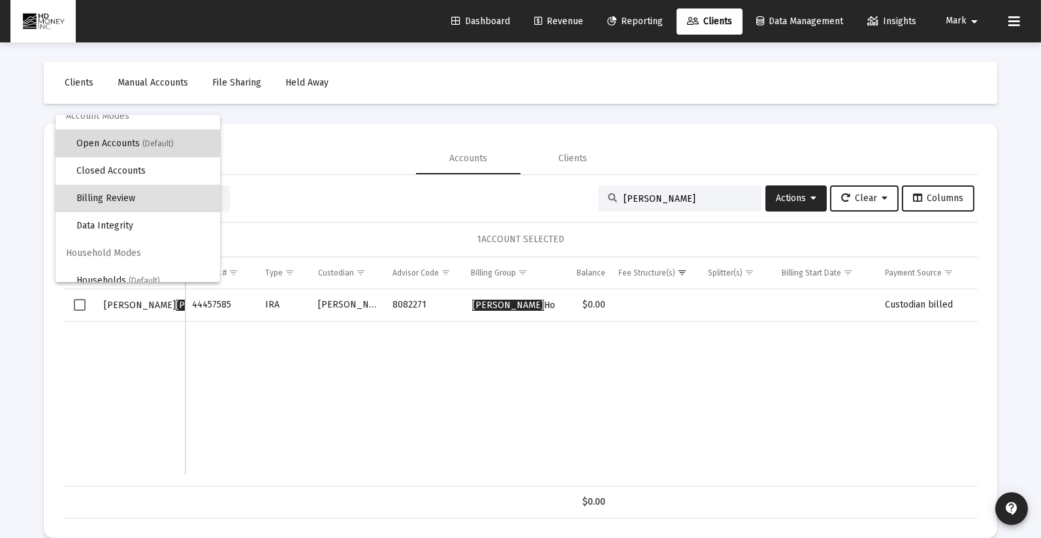
click at [178, 148] on span "Open Accounts (Default)" at bounding box center [142, 143] width 133 height 27
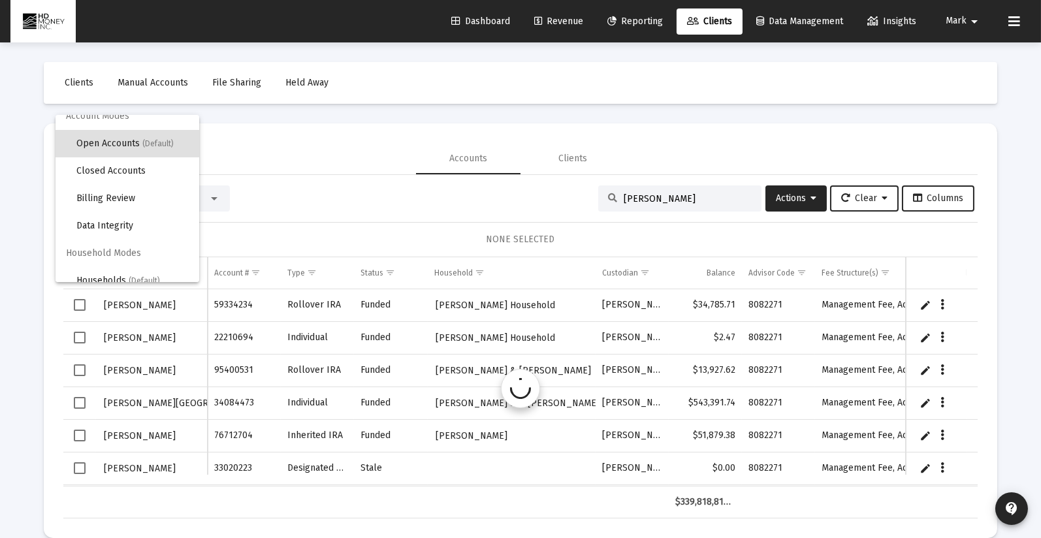
scroll to position [0, 0]
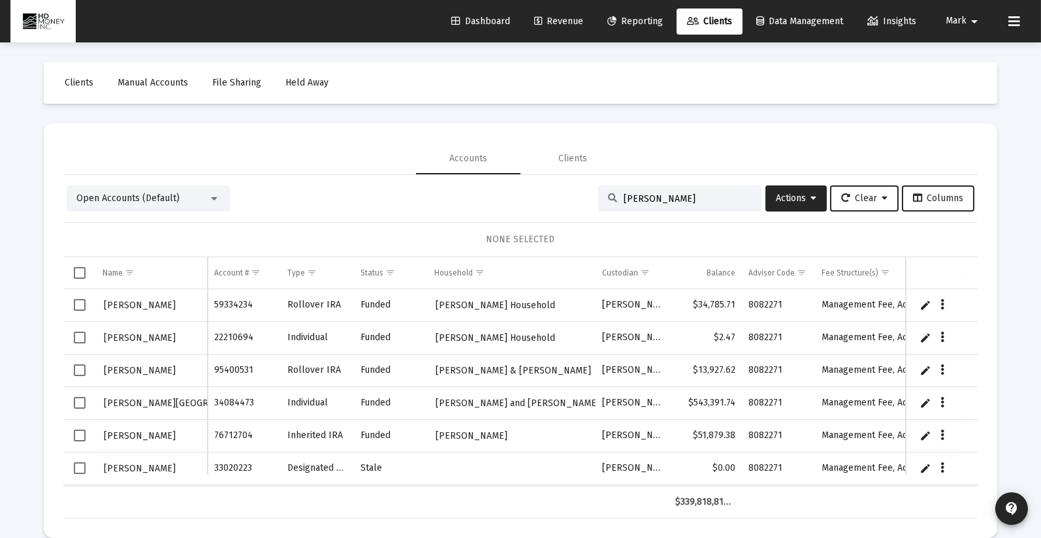
click at [654, 204] on div "[PERSON_NAME]" at bounding box center [679, 198] width 163 height 26
click at [650, 198] on input "[PERSON_NAME]" at bounding box center [688, 198] width 128 height 11
click at [678, 193] on input "[PERSON_NAME]" at bounding box center [688, 198] width 128 height 11
click at [684, 198] on input "[PERSON_NAME]" at bounding box center [688, 198] width 128 height 11
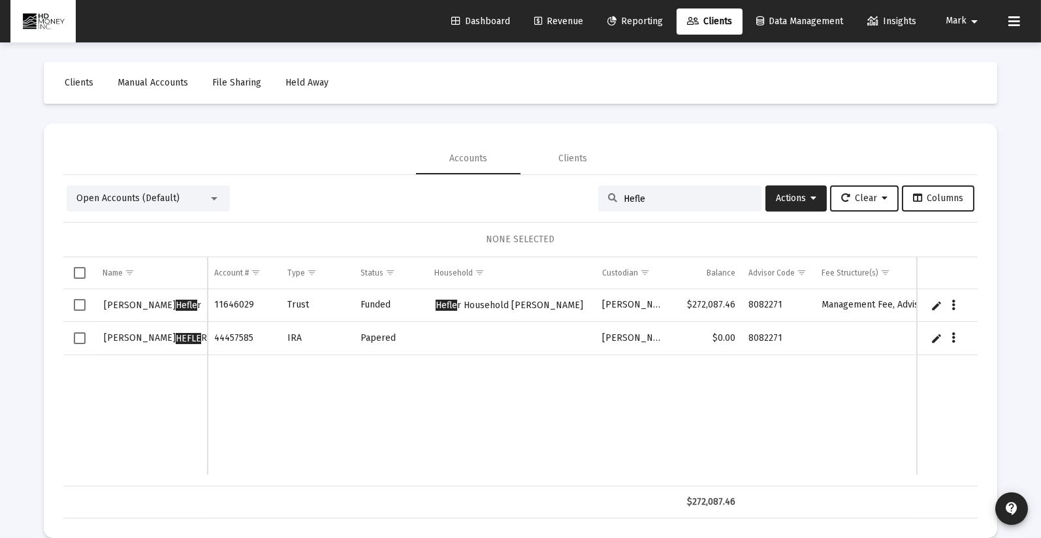
type input "[PERSON_NAME]"
click at [80, 302] on span "Select row" at bounding box center [80, 305] width 12 height 12
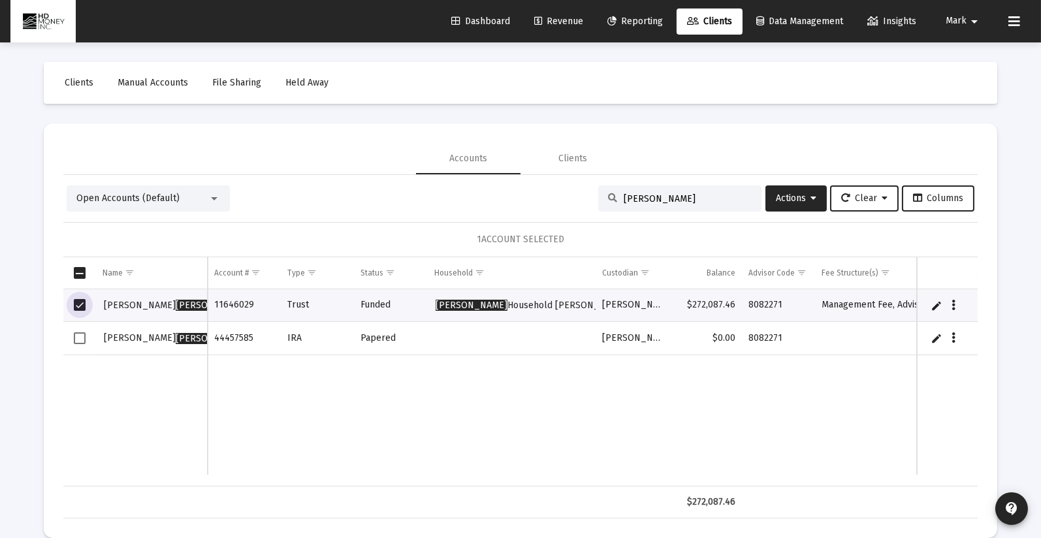
click at [80, 335] on span "Select row" at bounding box center [80, 338] width 12 height 12
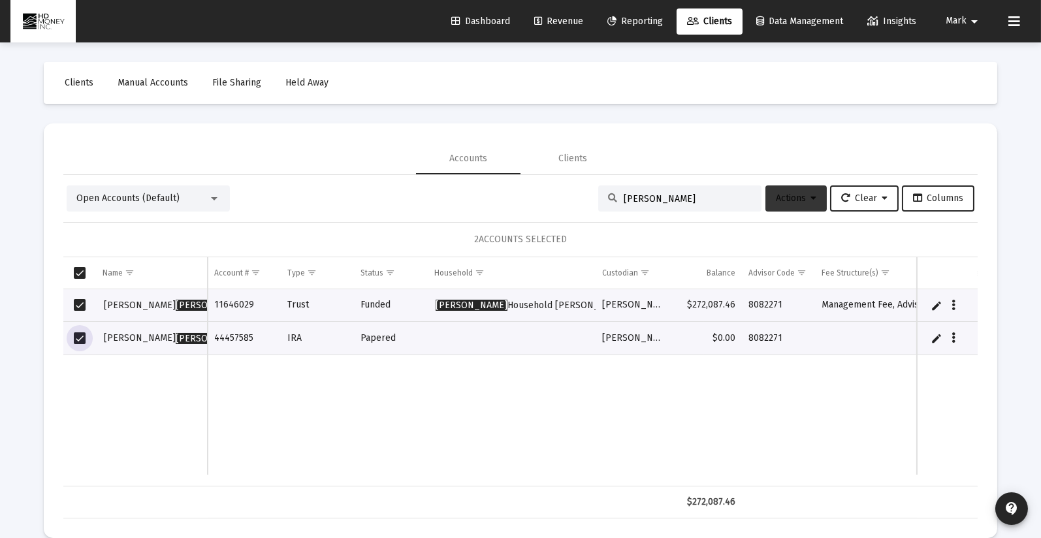
click at [797, 195] on span "Actions" at bounding box center [796, 198] width 40 height 11
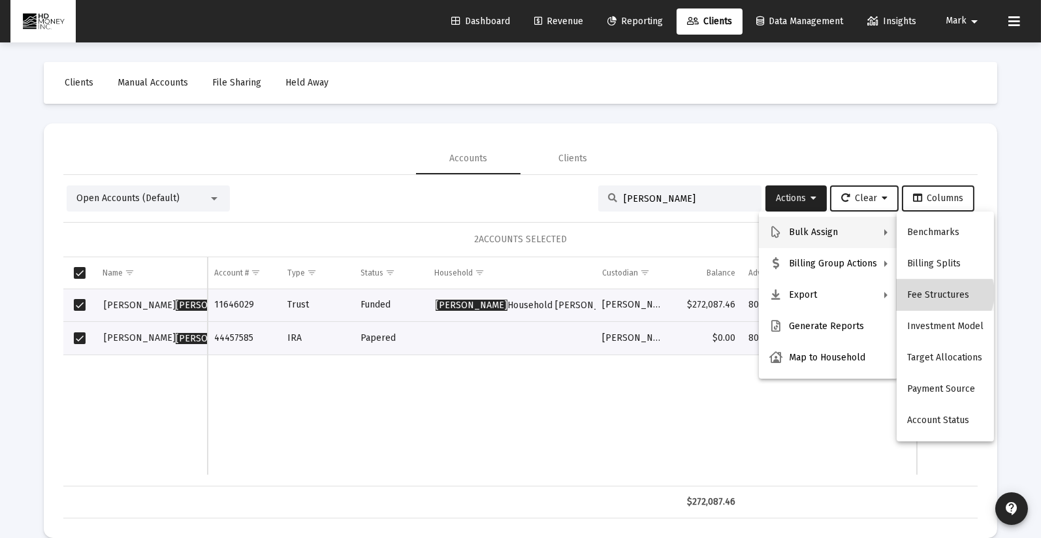
click at [941, 293] on button "Fee Structures" at bounding box center [944, 294] width 97 height 31
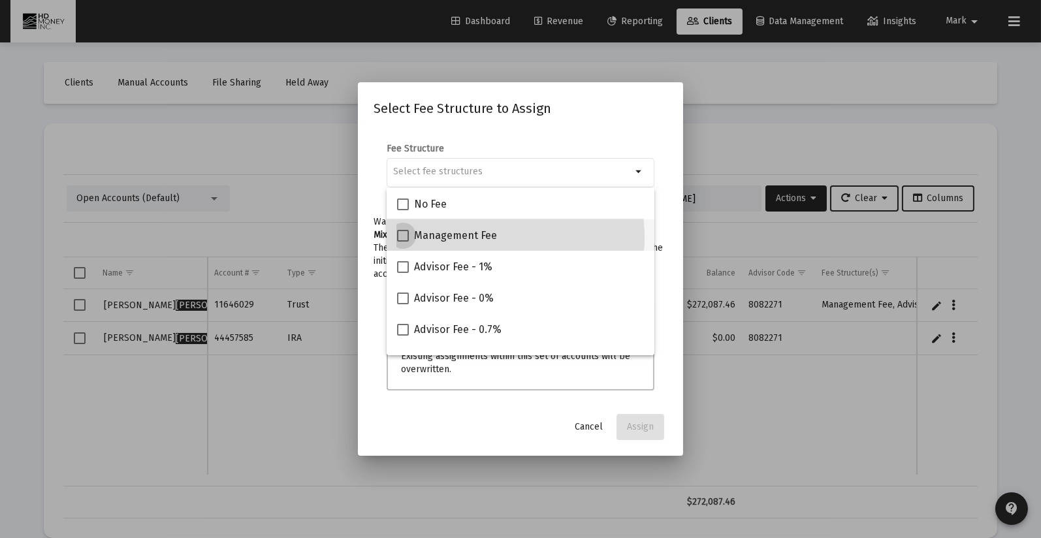
click at [485, 238] on span "Management Fee" at bounding box center [455, 236] width 83 height 16
click at [403, 242] on input "Management Fee" at bounding box center [402, 242] width 1 height 1
checkbox input "true"
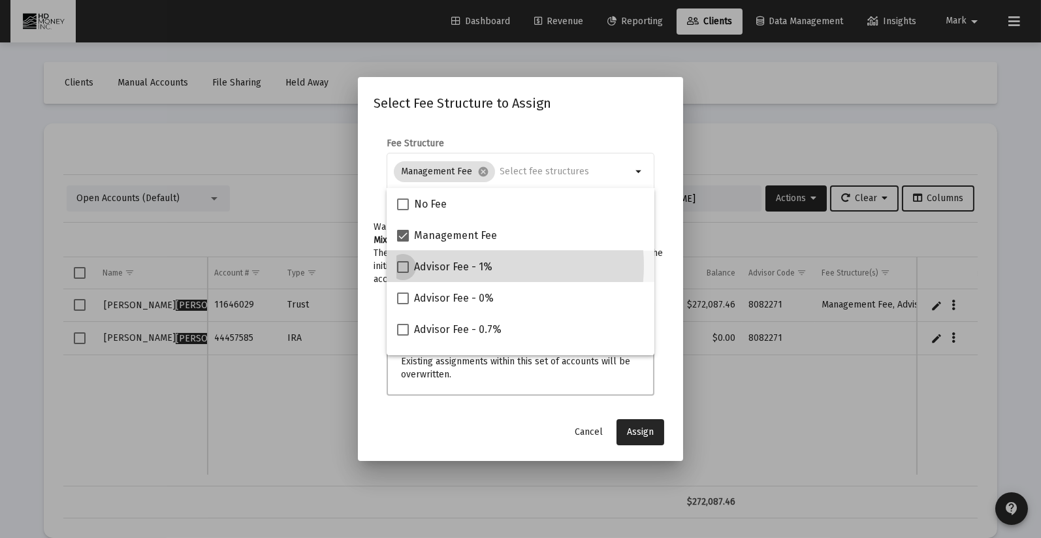
click at [481, 266] on span "Advisor Fee - 1%" at bounding box center [453, 267] width 78 height 16
click at [403, 273] on input "Advisor Fee - 1%" at bounding box center [402, 273] width 1 height 1
checkbox input "true"
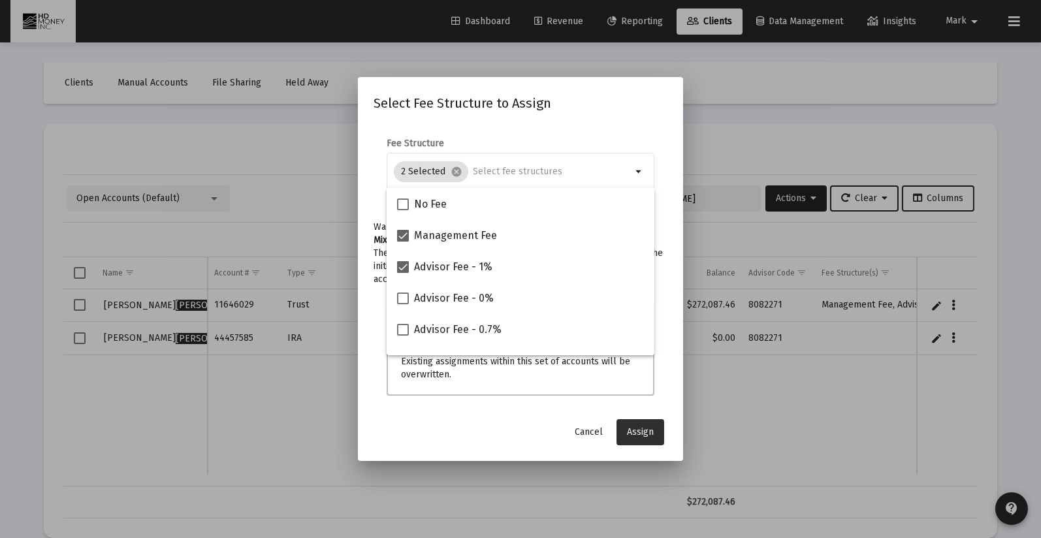
click at [632, 432] on span "Assign" at bounding box center [640, 431] width 27 height 11
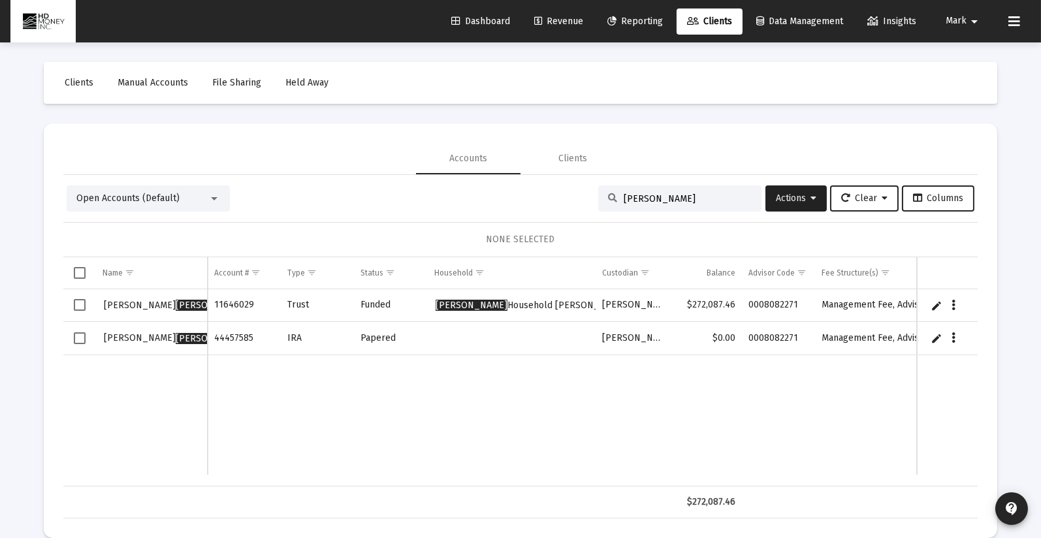
click at [79, 332] on span "Select row" at bounding box center [80, 338] width 12 height 12
click at [496, 336] on td "Data grid" at bounding box center [512, 338] width 168 height 33
click at [486, 331] on td "Data grid" at bounding box center [512, 338] width 168 height 33
drag, startPoint x: 488, startPoint y: 334, endPoint x: 466, endPoint y: 332, distance: 22.4
click at [468, 334] on td "Data grid" at bounding box center [512, 338] width 168 height 33
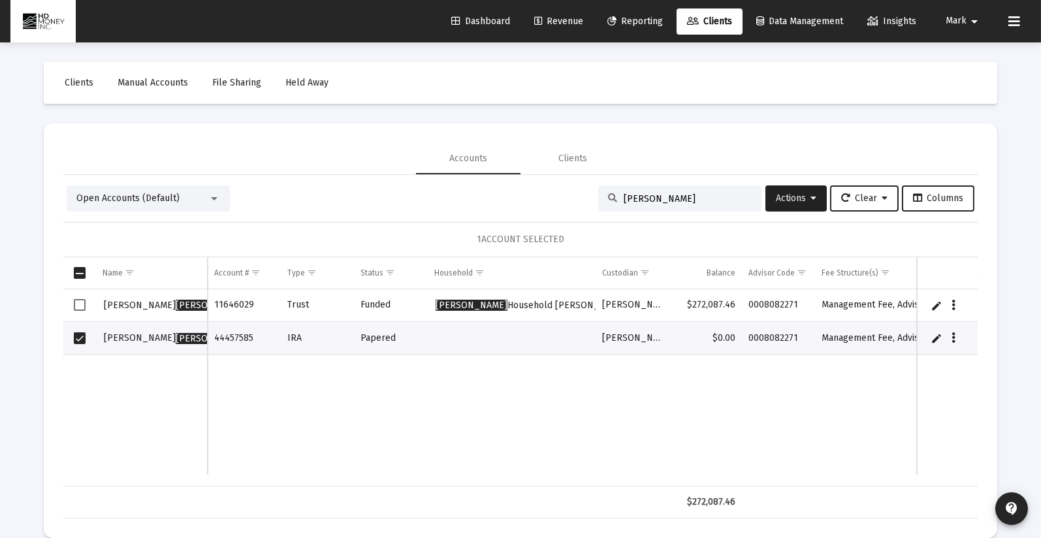
click at [473, 341] on td "Data grid" at bounding box center [512, 338] width 168 height 33
drag, startPoint x: 440, startPoint y: 331, endPoint x: 785, endPoint y: 202, distance: 367.9
click at [785, 202] on span "Actions" at bounding box center [796, 198] width 40 height 11
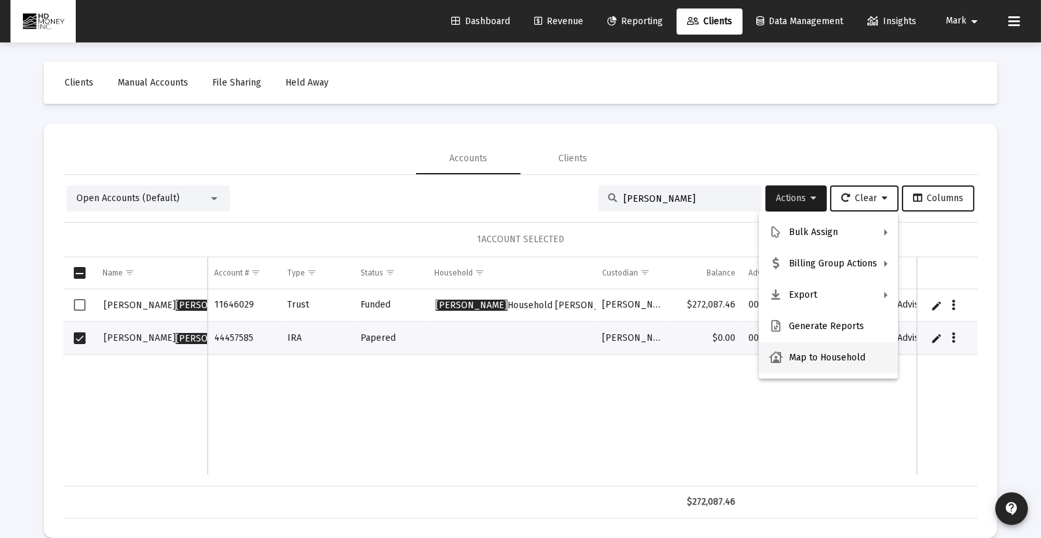
click at [800, 353] on button "Map to Household" at bounding box center [828, 357] width 139 height 31
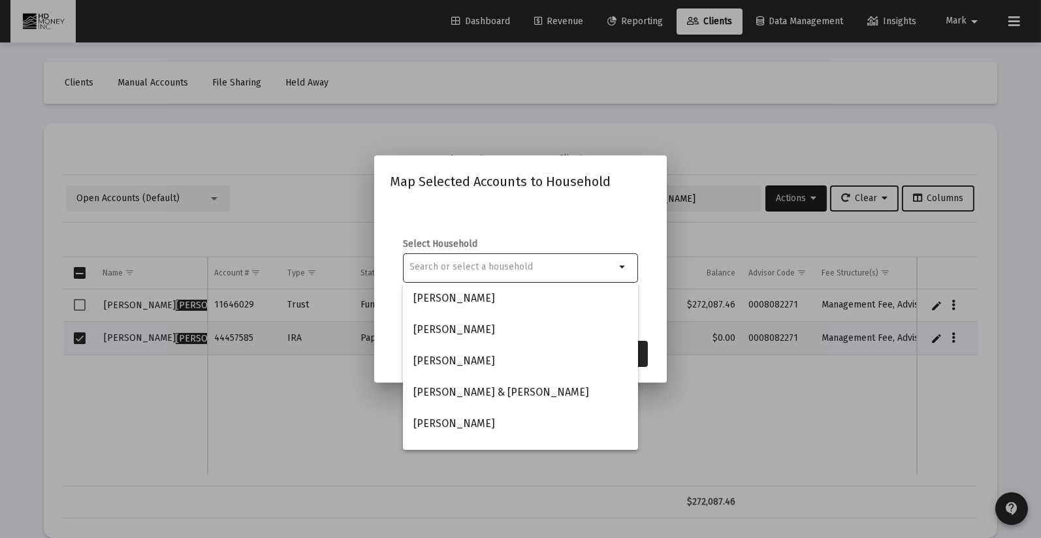
click at [483, 266] on input at bounding box center [513, 267] width 206 height 10
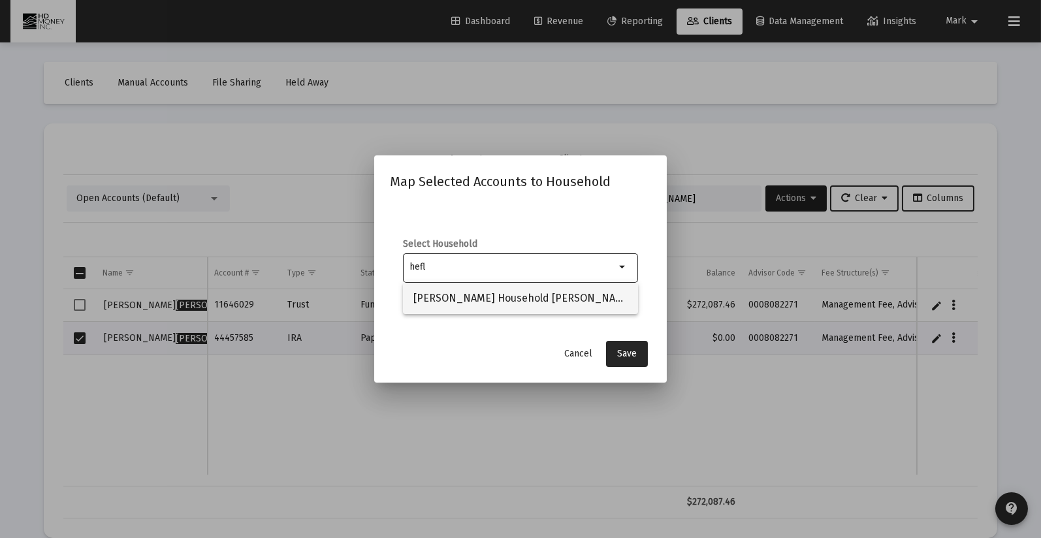
click at [455, 297] on span "[PERSON_NAME] Household [PERSON_NAME]" at bounding box center [520, 298] width 214 height 31
type input "[PERSON_NAME] Household [PERSON_NAME]"
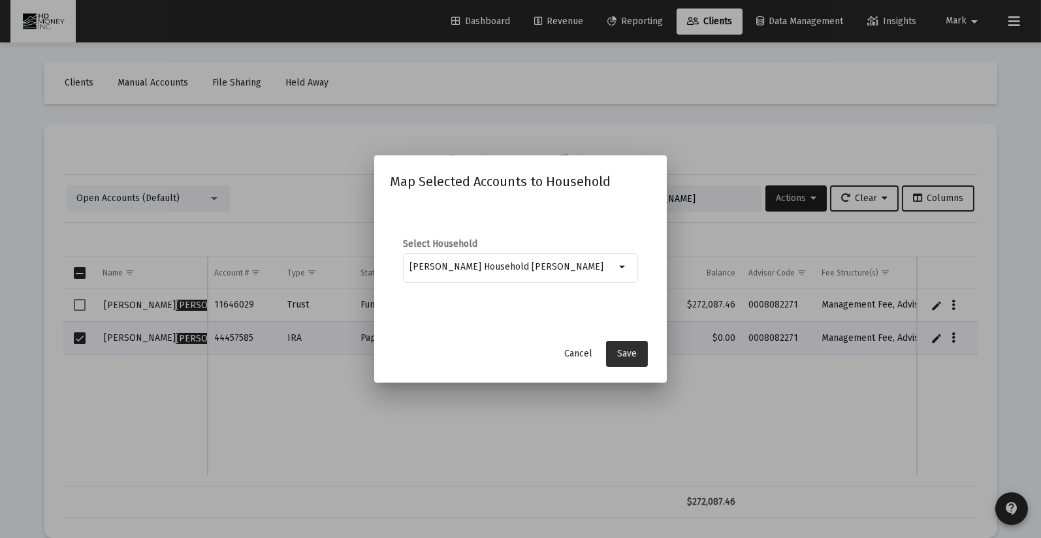
click at [629, 351] on span "Save" at bounding box center [627, 353] width 20 height 11
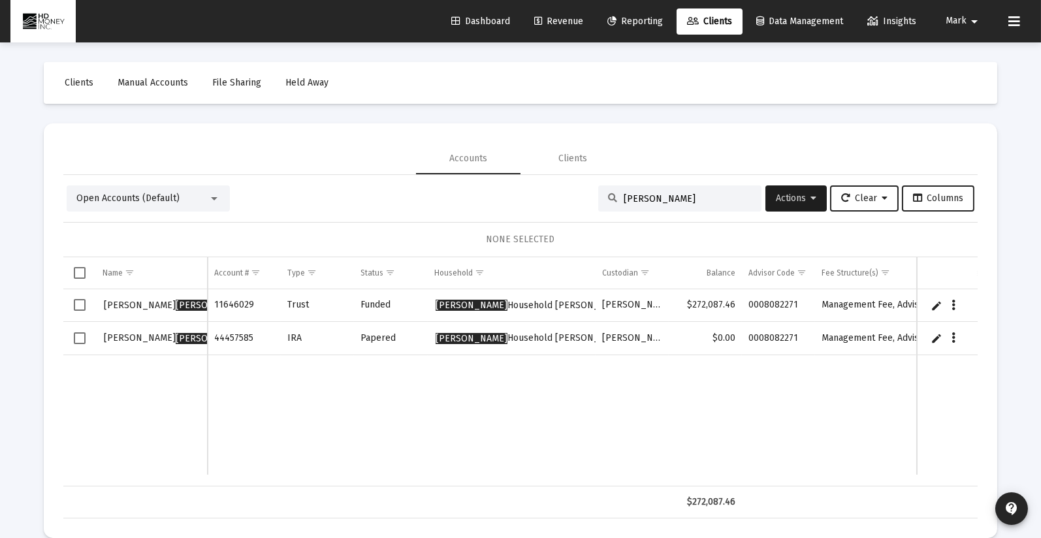
click at [561, 18] on span "Revenue" at bounding box center [558, 21] width 49 height 11
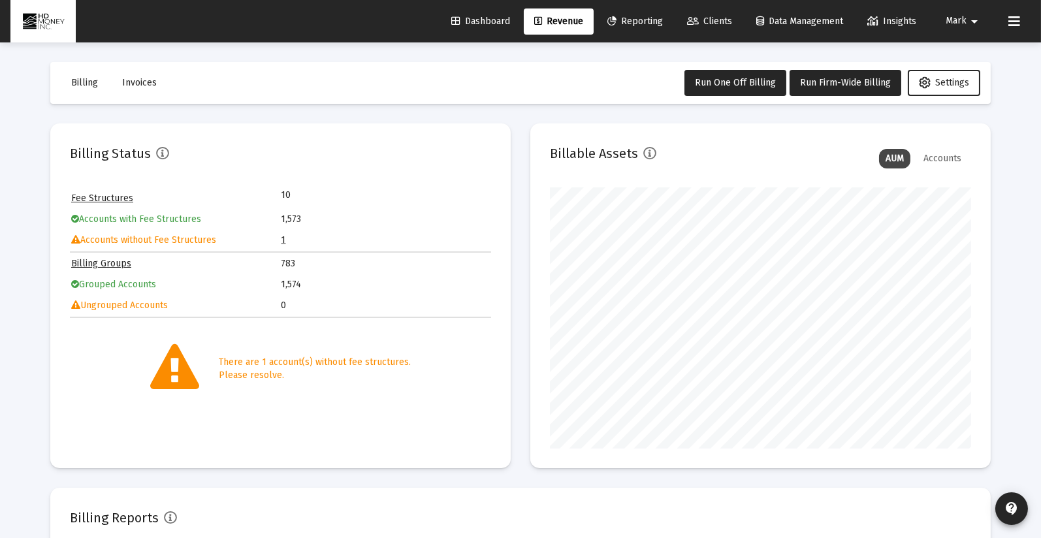
scroll to position [261, 421]
click at [281, 238] on link "1" at bounding box center [283, 239] width 5 height 11
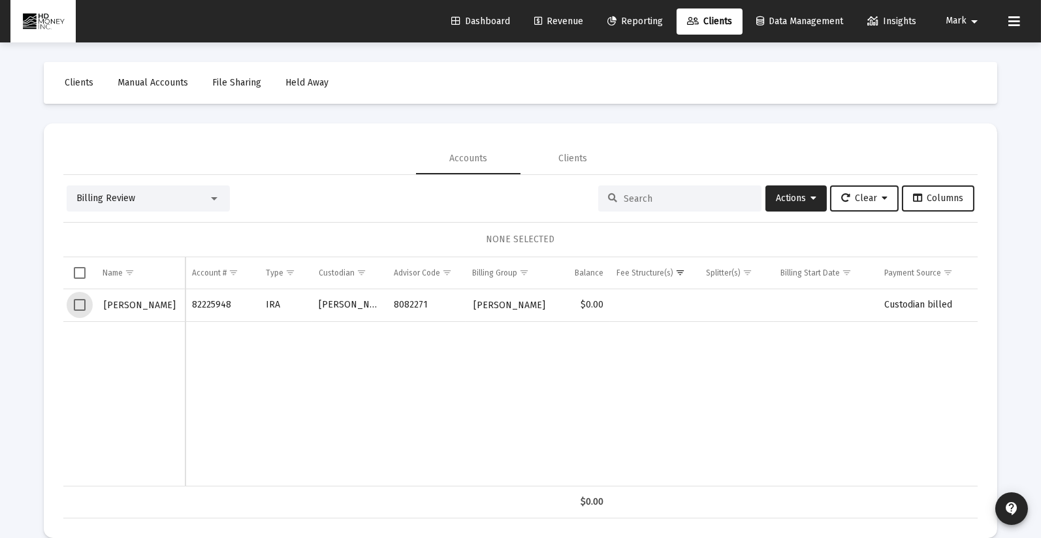
click at [82, 300] on span "Select row" at bounding box center [80, 305] width 12 height 12
click at [779, 197] on span "Actions" at bounding box center [796, 198] width 40 height 11
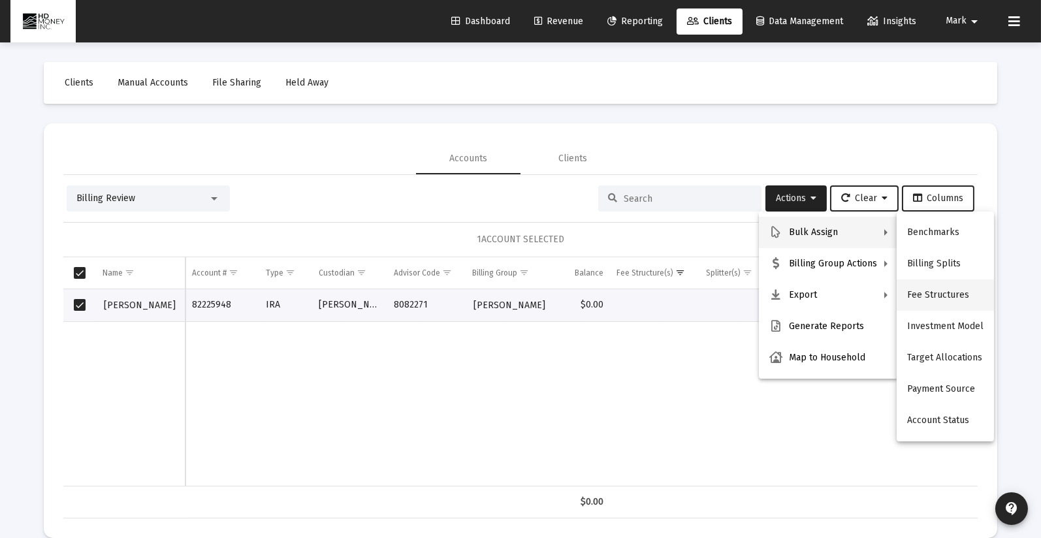
click at [952, 291] on button "Fee Structures" at bounding box center [944, 294] width 97 height 31
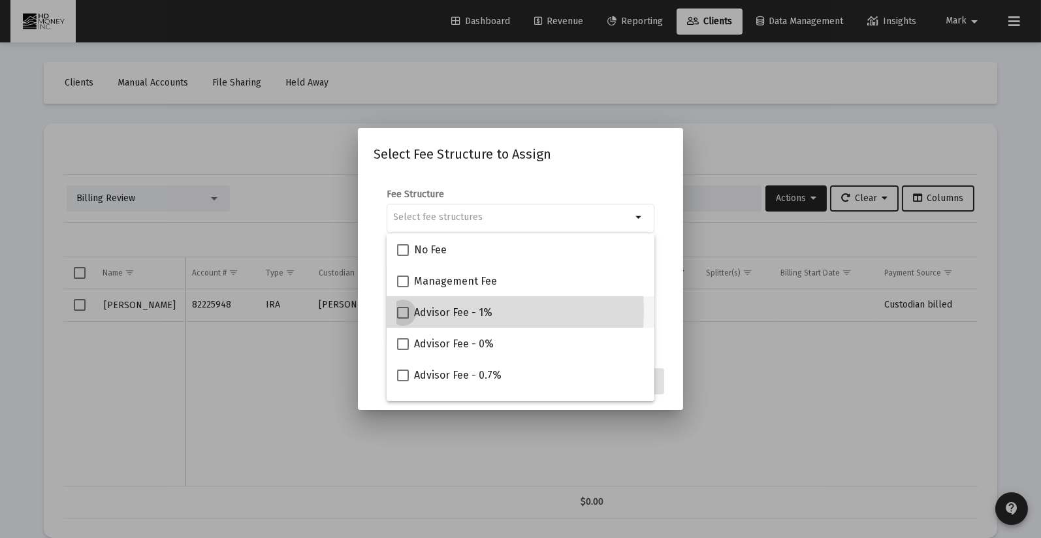
click at [403, 311] on span at bounding box center [403, 313] width 12 height 12
click at [403, 319] on input "Advisor Fee - 1%" at bounding box center [402, 319] width 1 height 1
checkbox input "true"
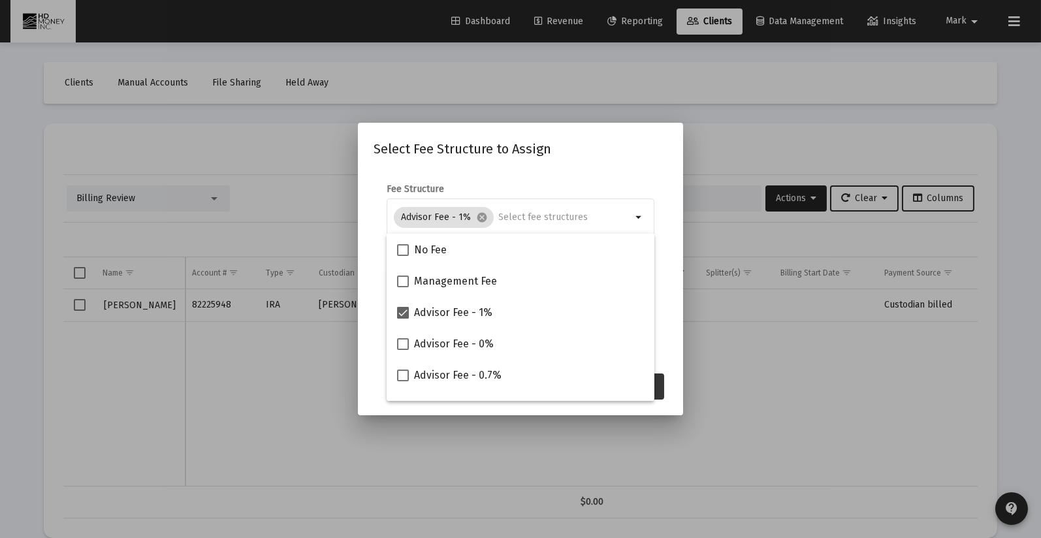
click at [656, 387] on button "Assign" at bounding box center [640, 386] width 48 height 26
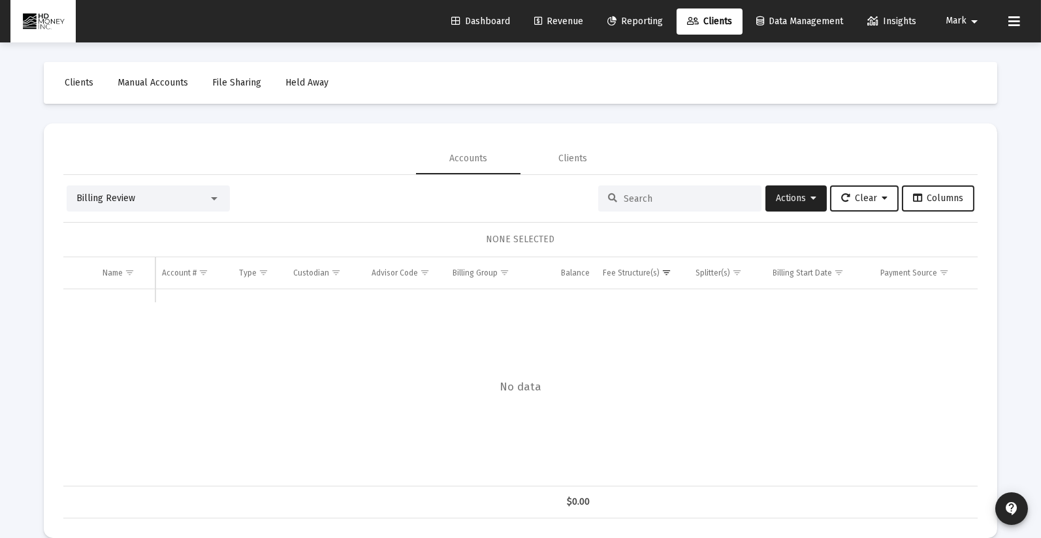
click at [692, 195] on input at bounding box center [688, 198] width 128 height 11
click at [654, 201] on input at bounding box center [688, 198] width 128 height 11
click at [214, 198] on div at bounding box center [214, 198] width 7 height 3
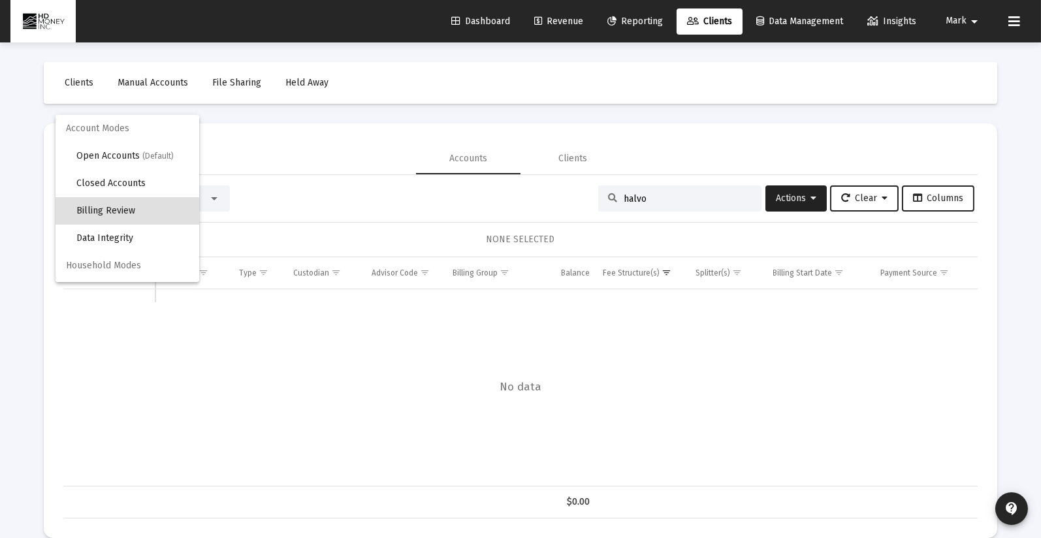
scroll to position [12, 0]
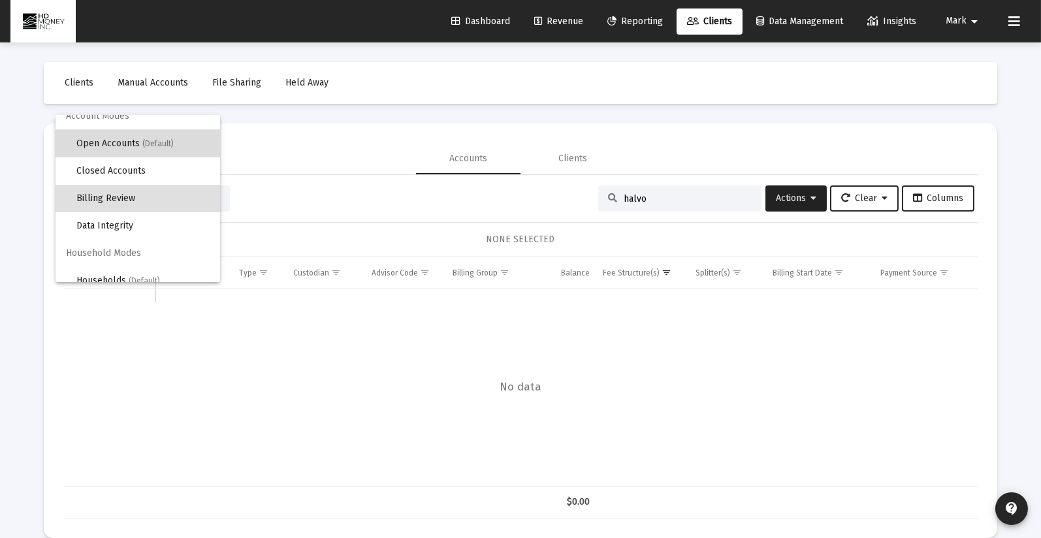
click at [176, 148] on span "Open Accounts (Default)" at bounding box center [142, 143] width 133 height 27
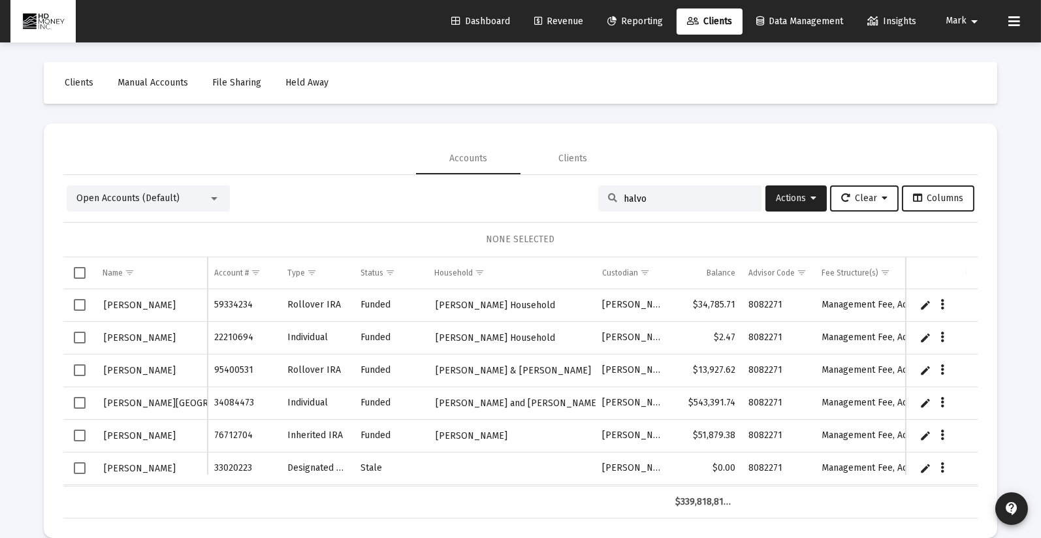
click at [651, 198] on input "halvo" at bounding box center [688, 198] width 128 height 11
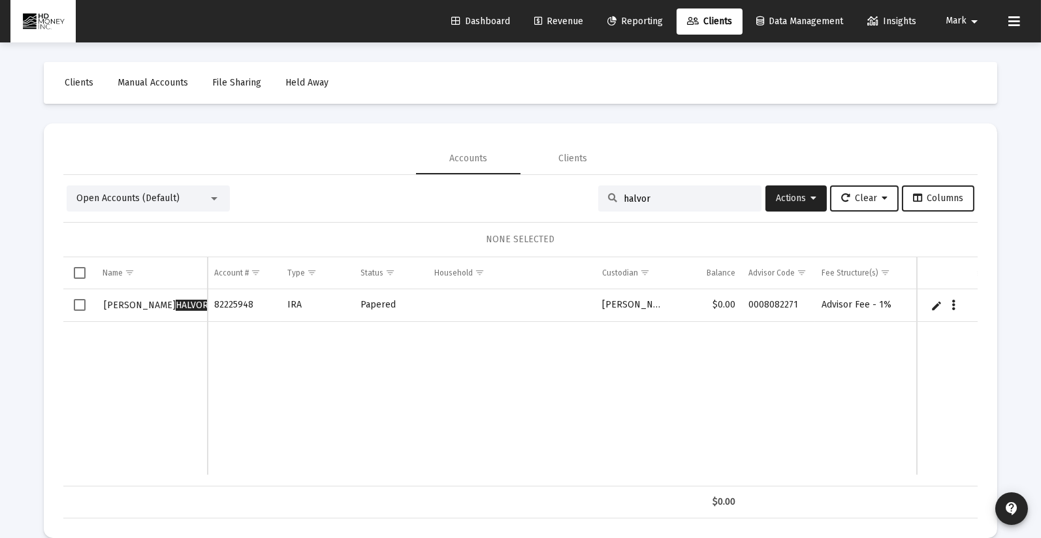
click at [76, 306] on span "Select row" at bounding box center [80, 305] width 12 height 12
click at [782, 200] on span "Actions" at bounding box center [796, 198] width 40 height 11
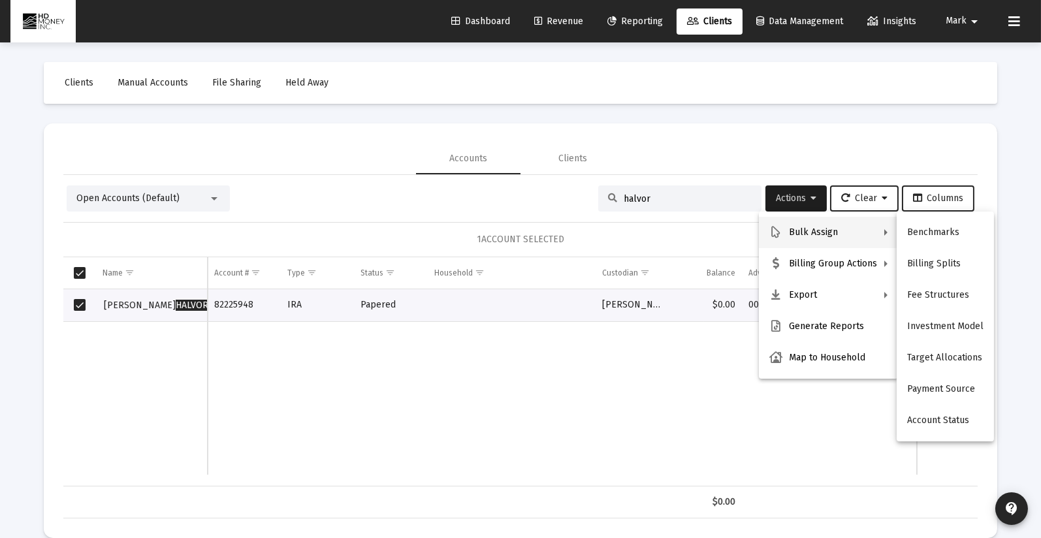
click at [210, 196] on div at bounding box center [520, 269] width 1041 height 538
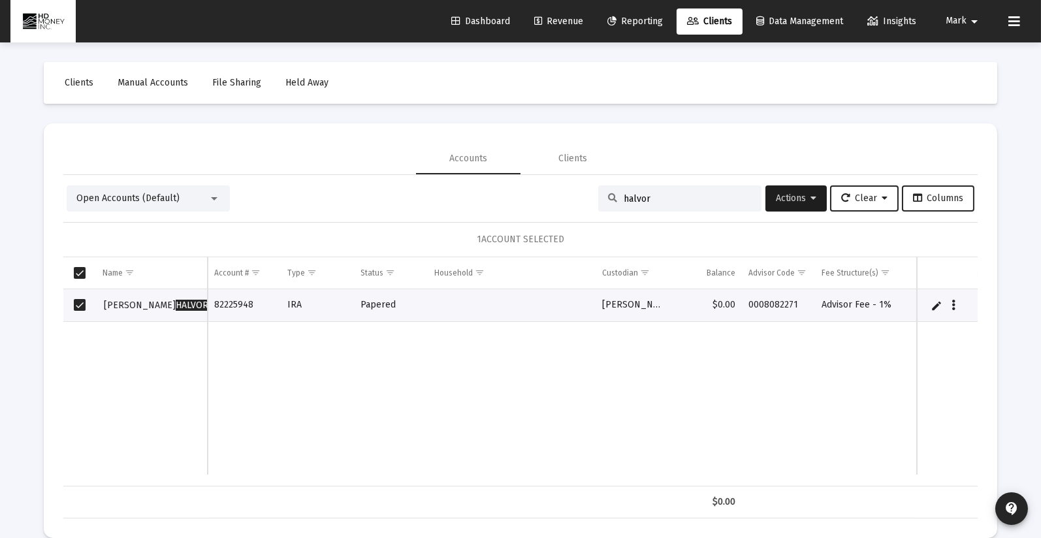
click at [210, 197] on div at bounding box center [214, 198] width 12 height 10
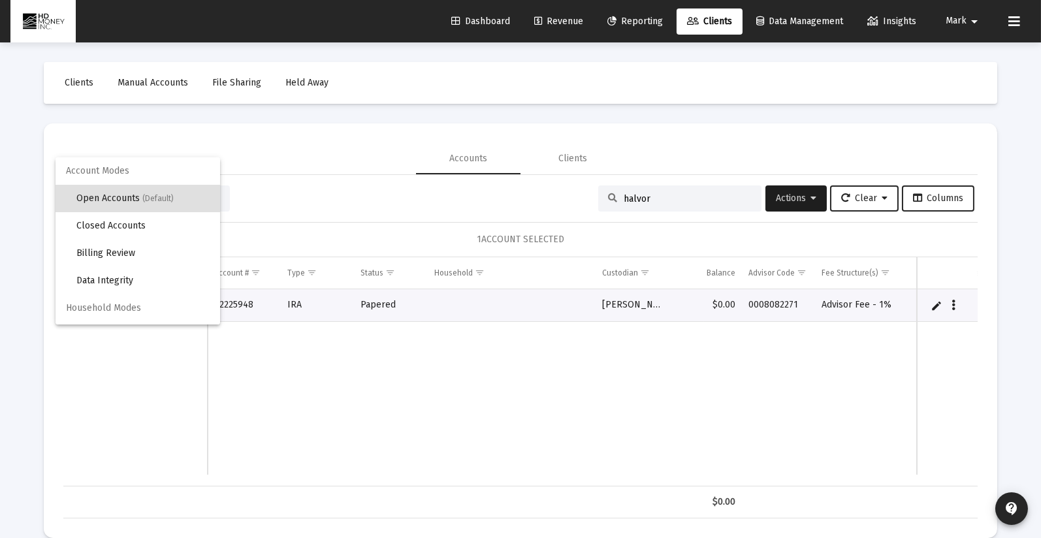
scroll to position [24, 0]
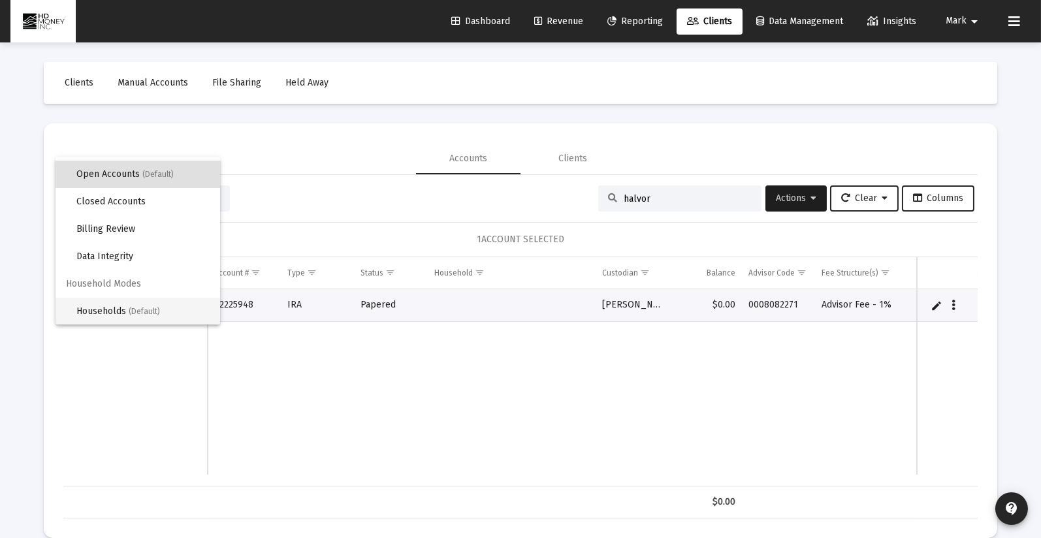
click at [172, 307] on span "Households (Default)" at bounding box center [142, 311] width 133 height 27
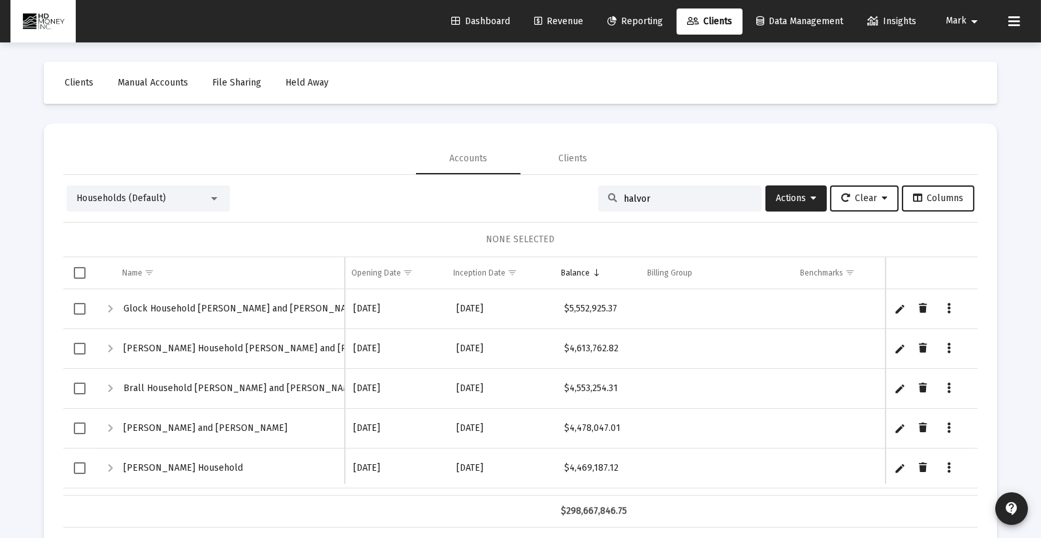
click at [689, 198] on input "halvor" at bounding box center [688, 198] width 128 height 11
type input "h"
click at [802, 193] on span "Actions" at bounding box center [796, 198] width 40 height 11
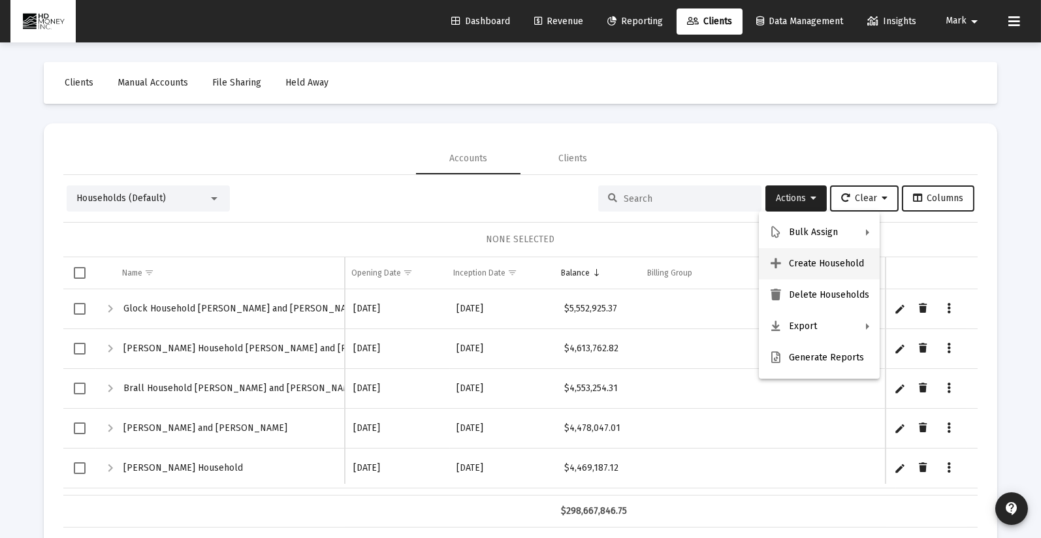
click at [812, 258] on button "Create Household" at bounding box center [819, 263] width 121 height 31
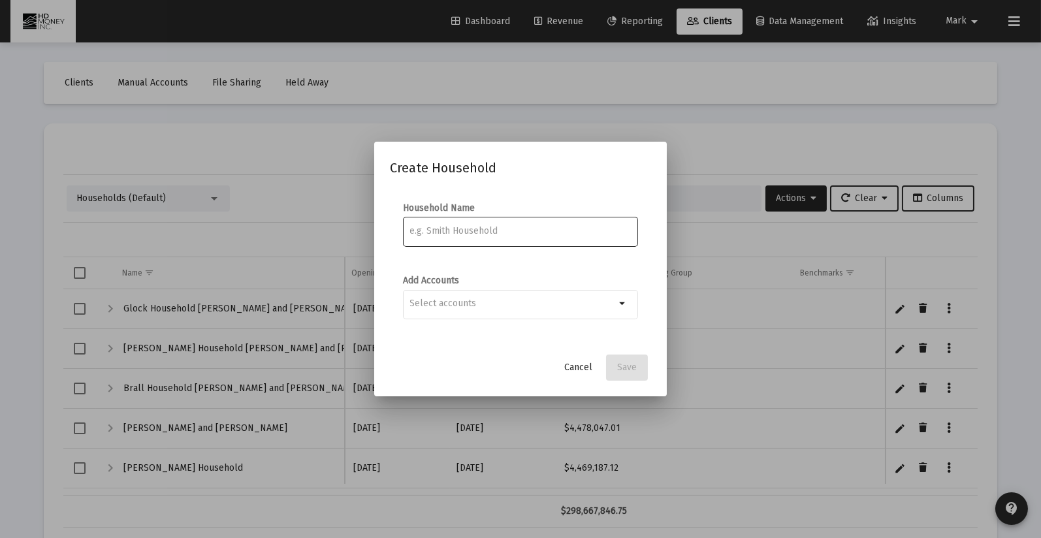
click at [504, 233] on input at bounding box center [520, 231] width 221 height 10
type input "[PERSON_NAME]"
click at [421, 304] on input "Selection" at bounding box center [513, 303] width 206 height 10
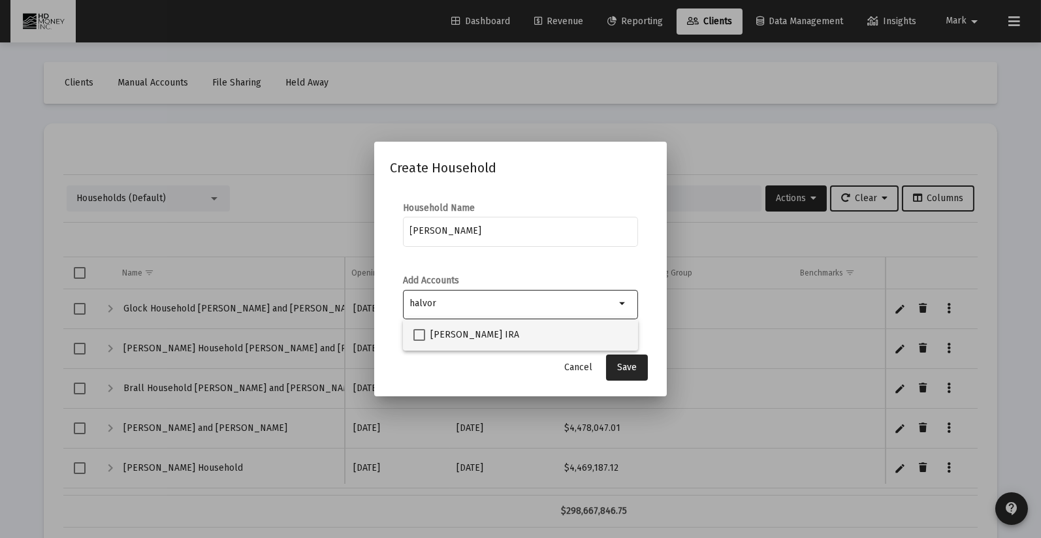
type input "halvor"
drag, startPoint x: 422, startPoint y: 332, endPoint x: 434, endPoint y: 342, distance: 15.3
click at [422, 332] on span at bounding box center [419, 335] width 12 height 12
click at [419, 341] on input "[PERSON_NAME] IRA" at bounding box center [419, 341] width 1 height 1
checkbox input "true"
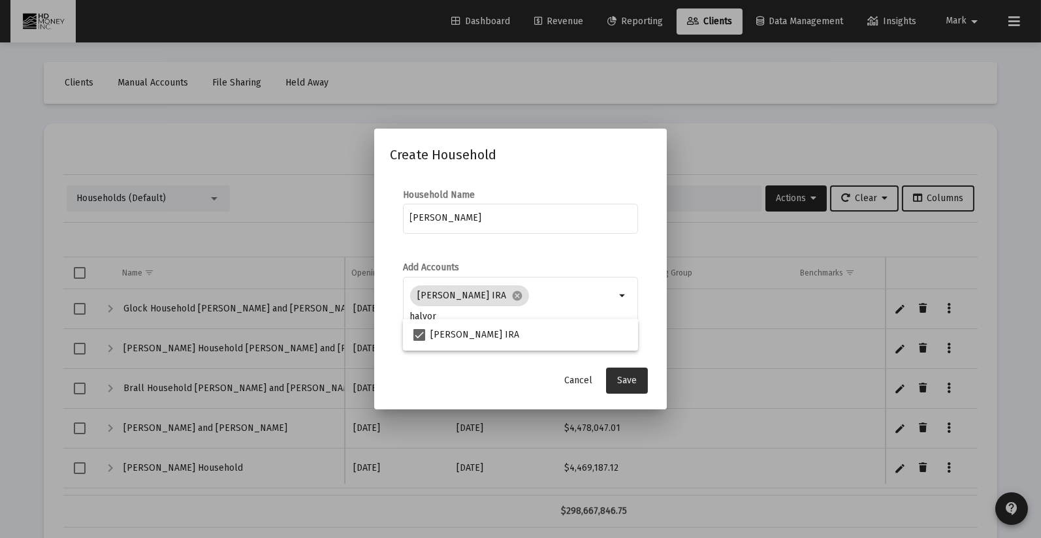
click at [632, 379] on span "Save" at bounding box center [627, 380] width 20 height 11
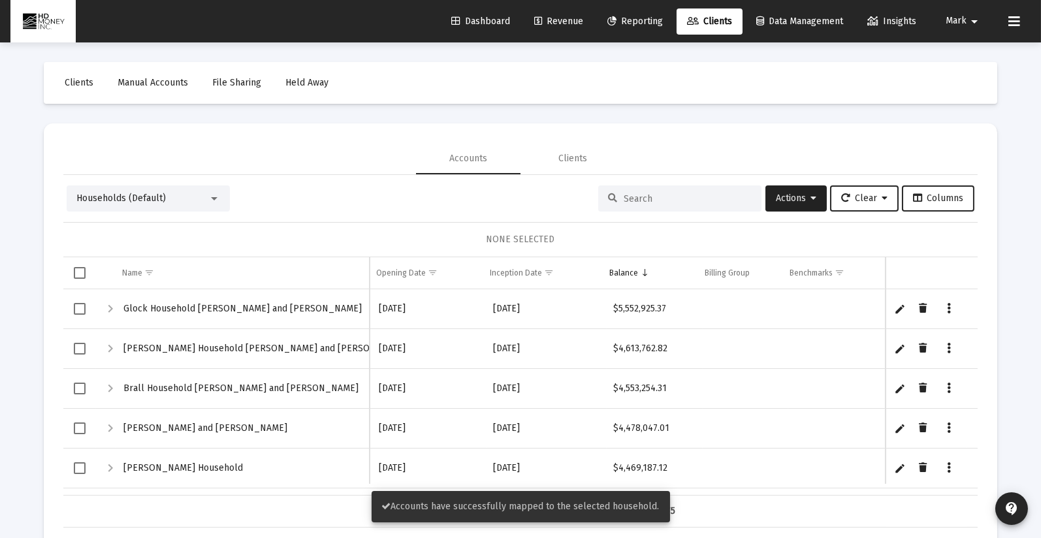
click at [634, 73] on mat-toolbar-row "Clients Manual Accounts File Sharing Held Away" at bounding box center [520, 83] width 953 height 42
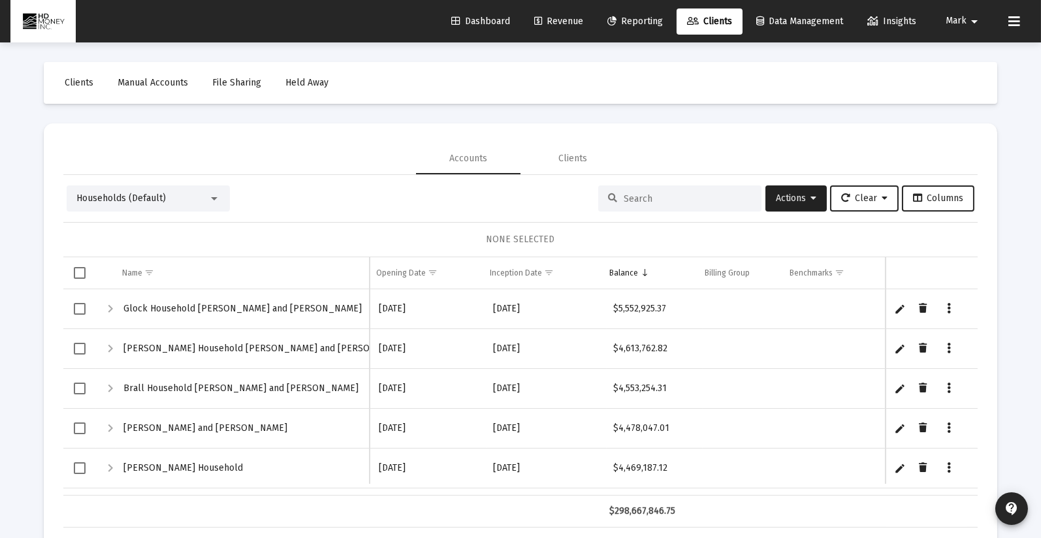
click at [870, 77] on mat-toolbar-row "Clients Manual Accounts File Sharing Held Away" at bounding box center [520, 83] width 953 height 42
